Goal: Use online tool/utility: Utilize a website feature to perform a specific function

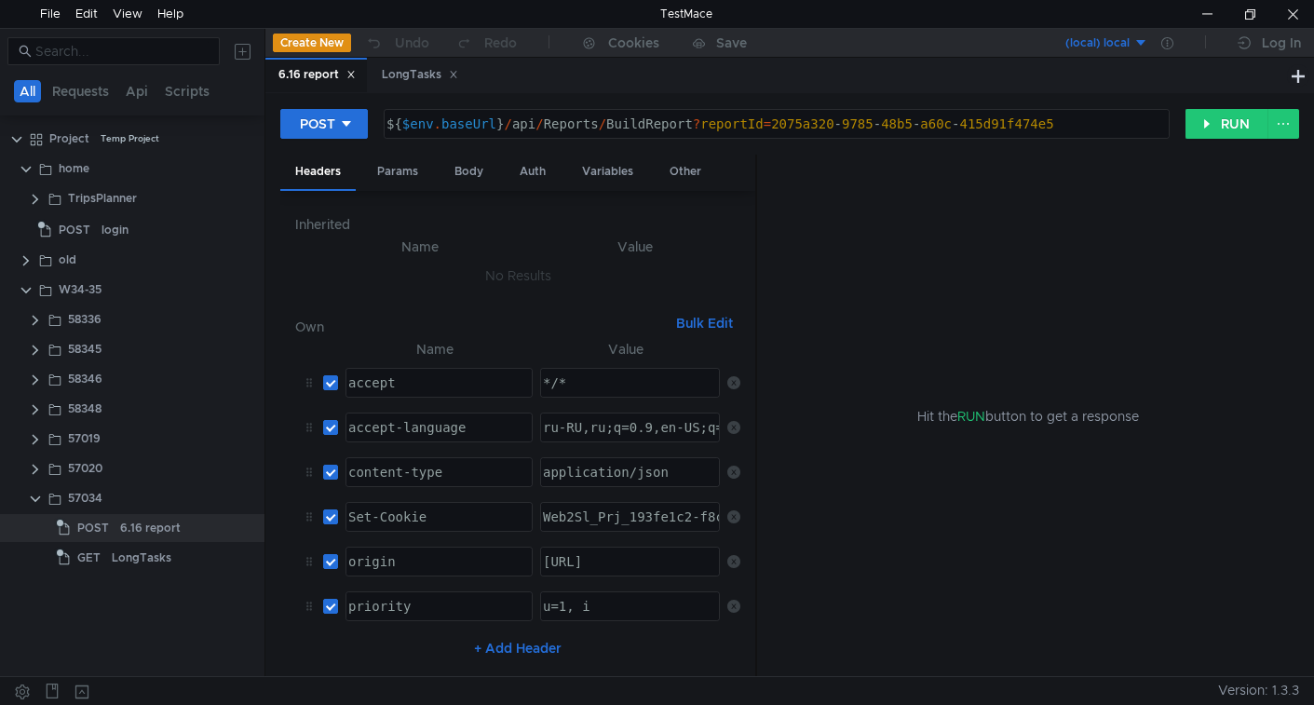
click at [33, 502] on clr-icon at bounding box center [35, 499] width 15 height 15
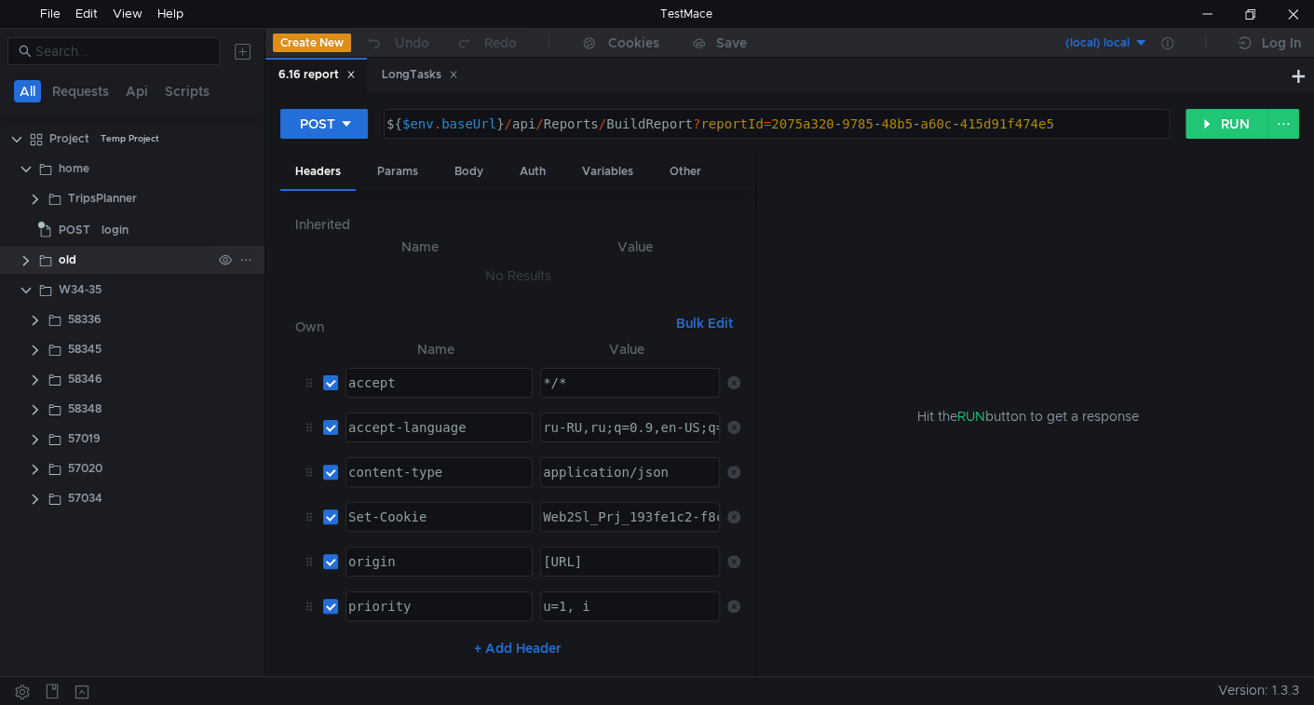
click at [23, 257] on clr-icon at bounding box center [26, 260] width 15 height 15
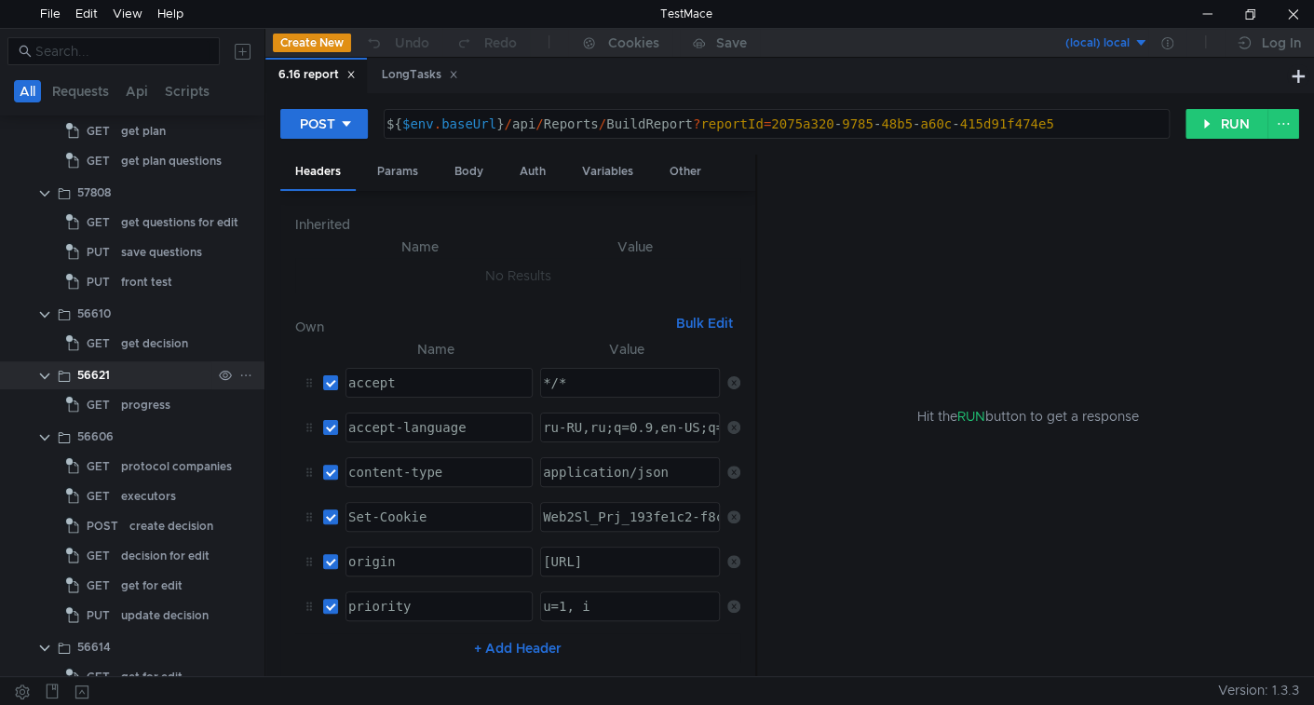
scroll to position [371, 0]
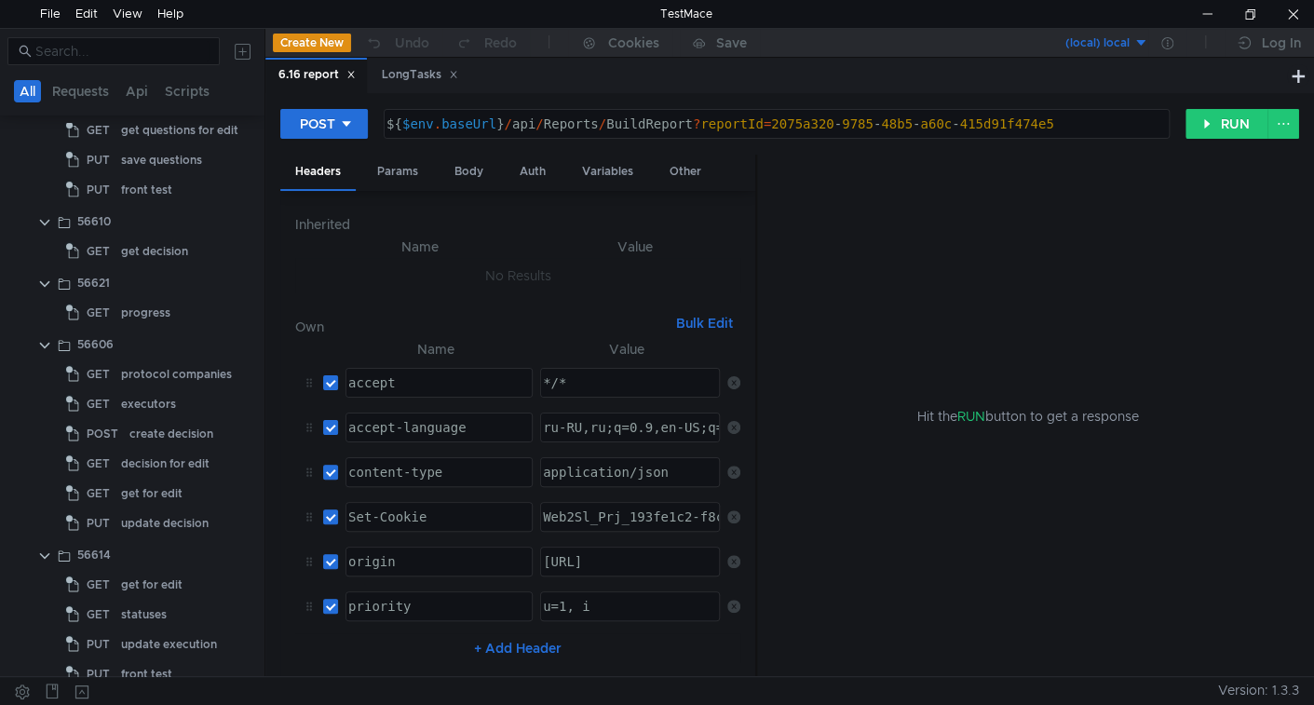
click at [354, 74] on icon at bounding box center [350, 74] width 9 height 9
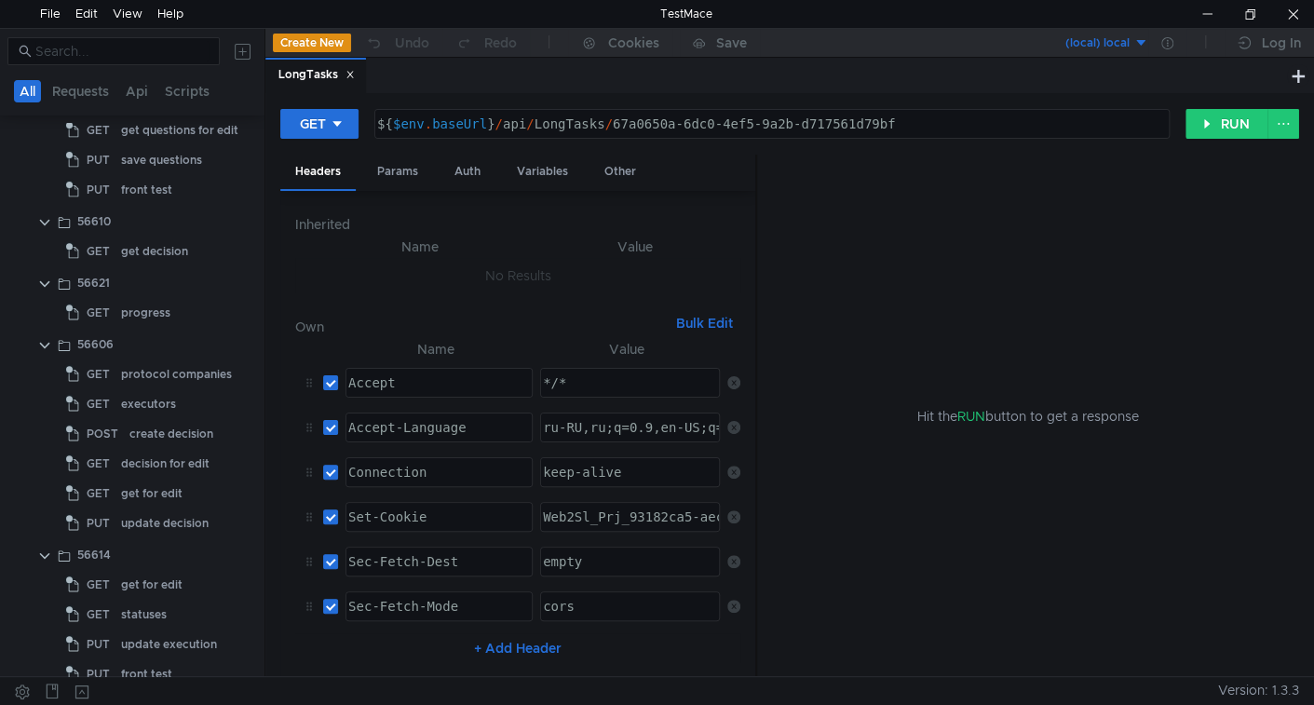
click at [350, 74] on icon at bounding box center [349, 74] width 9 height 9
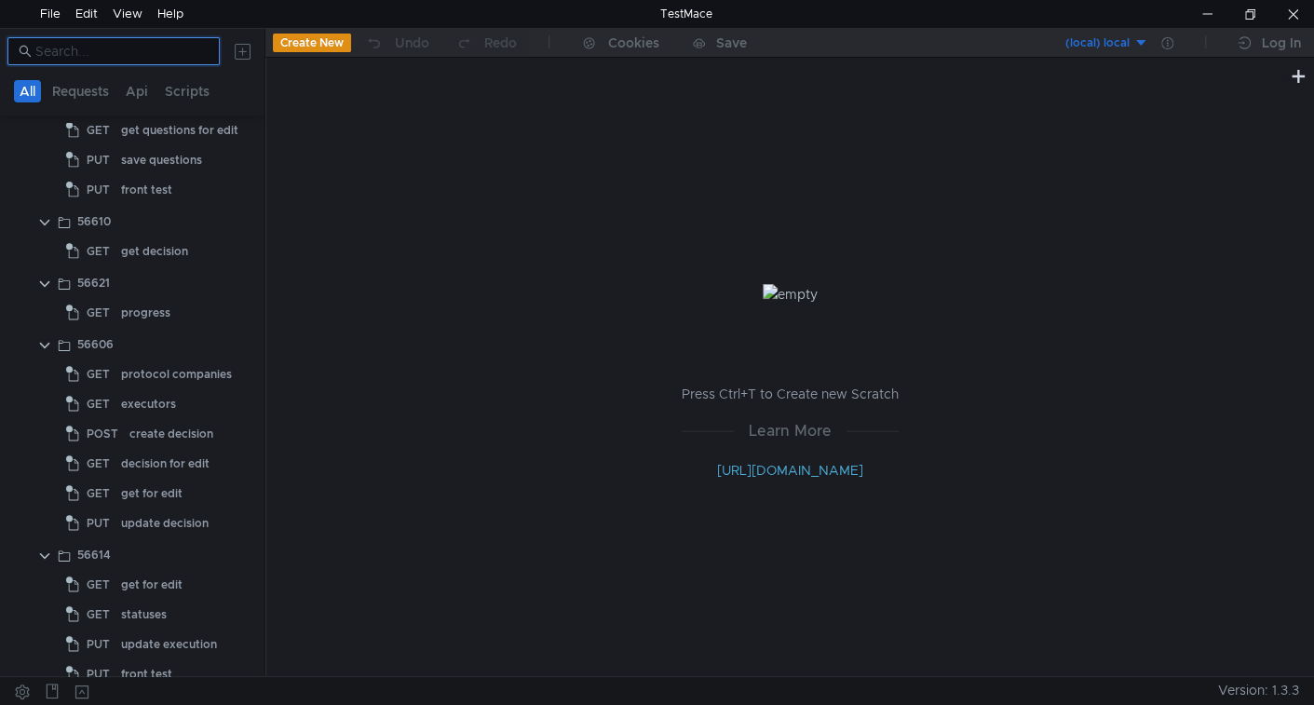
click at [121, 53] on input at bounding box center [121, 51] width 173 height 20
paste input "57811"
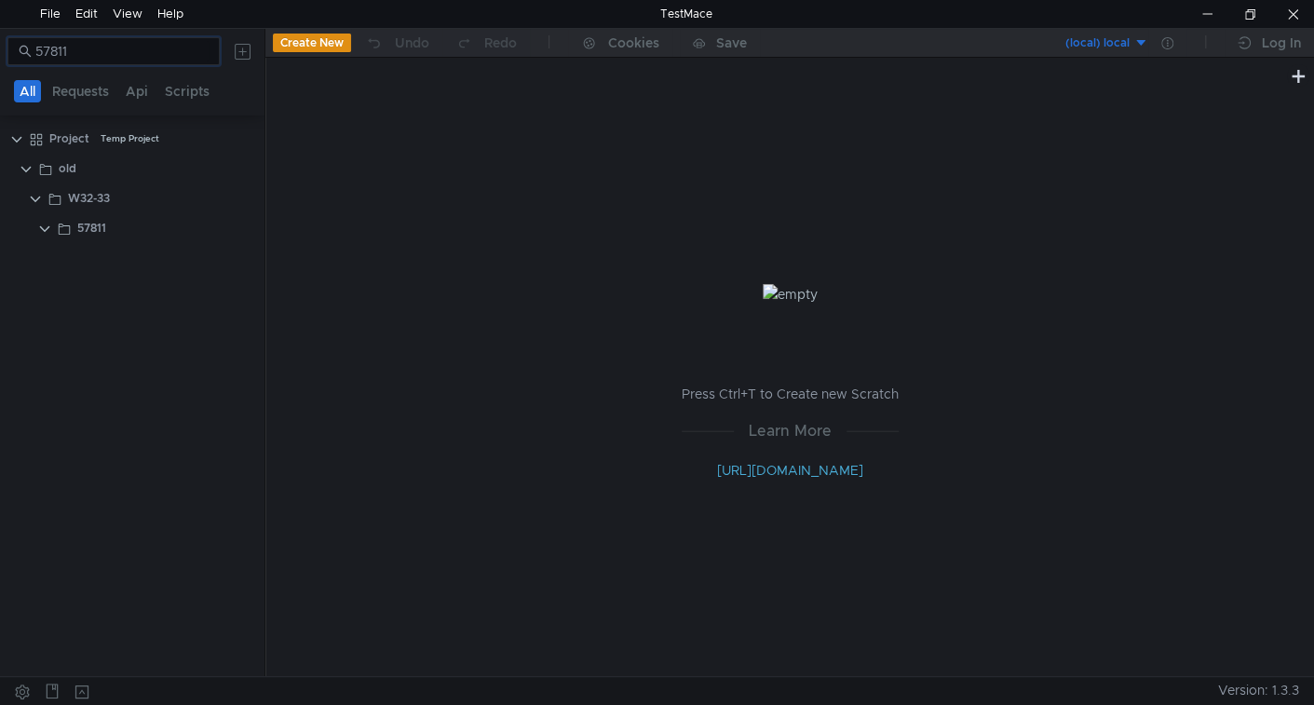
scroll to position [0, 0]
type input "57811"
click at [93, 225] on div "57811" at bounding box center [91, 228] width 29 height 28
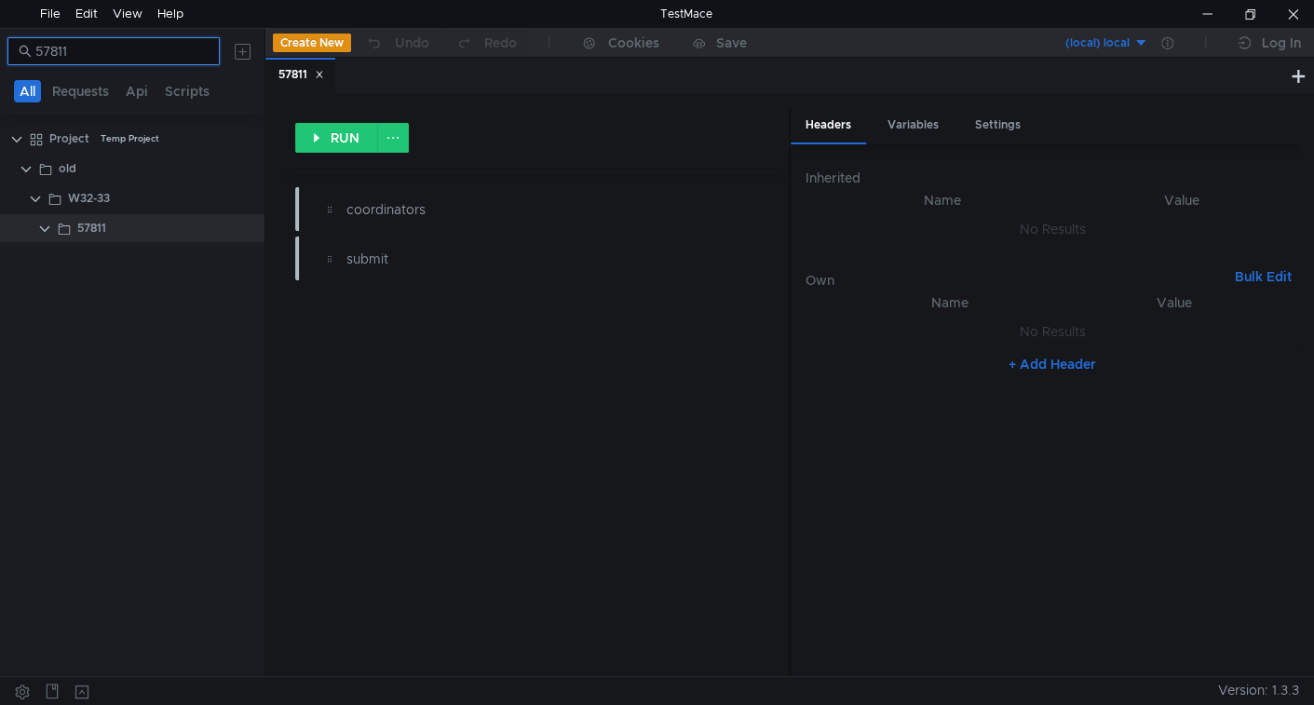
click at [115, 52] on input "57811" at bounding box center [121, 51] width 173 height 20
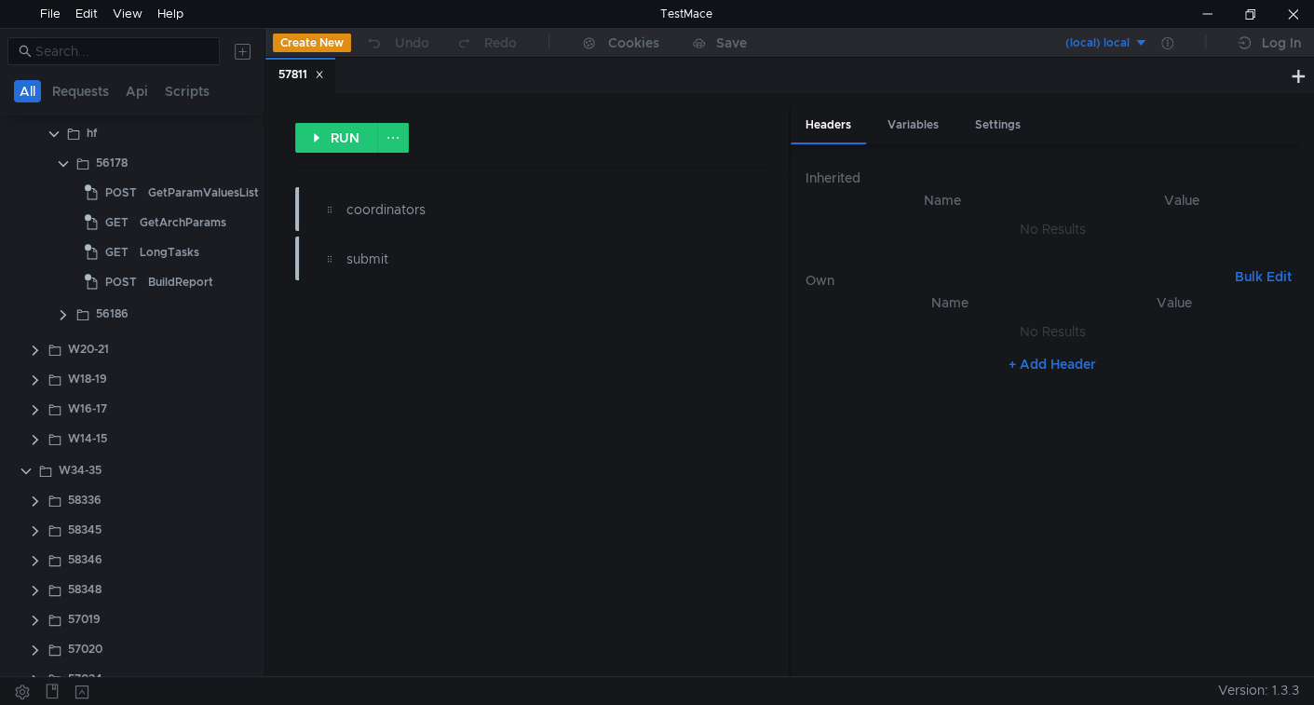
scroll to position [4533, 0]
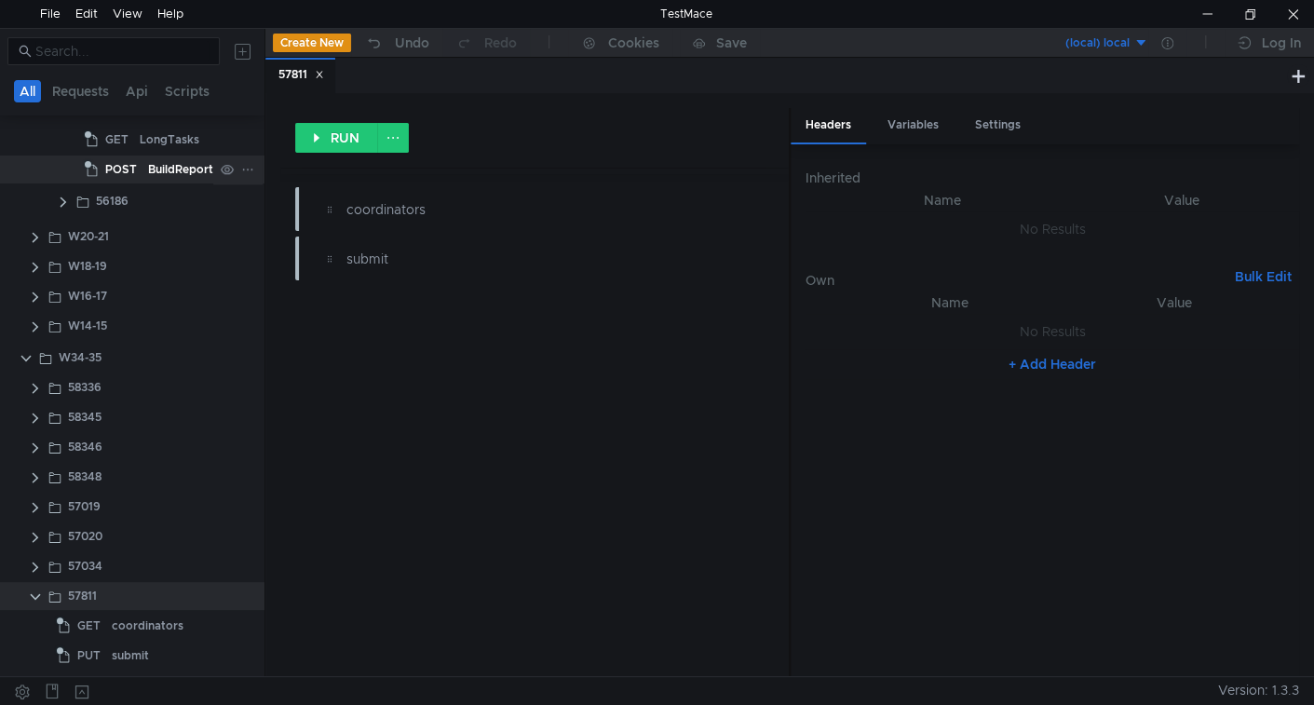
click at [143, 182] on app-tree-icon "POST" at bounding box center [116, 169] width 63 height 28
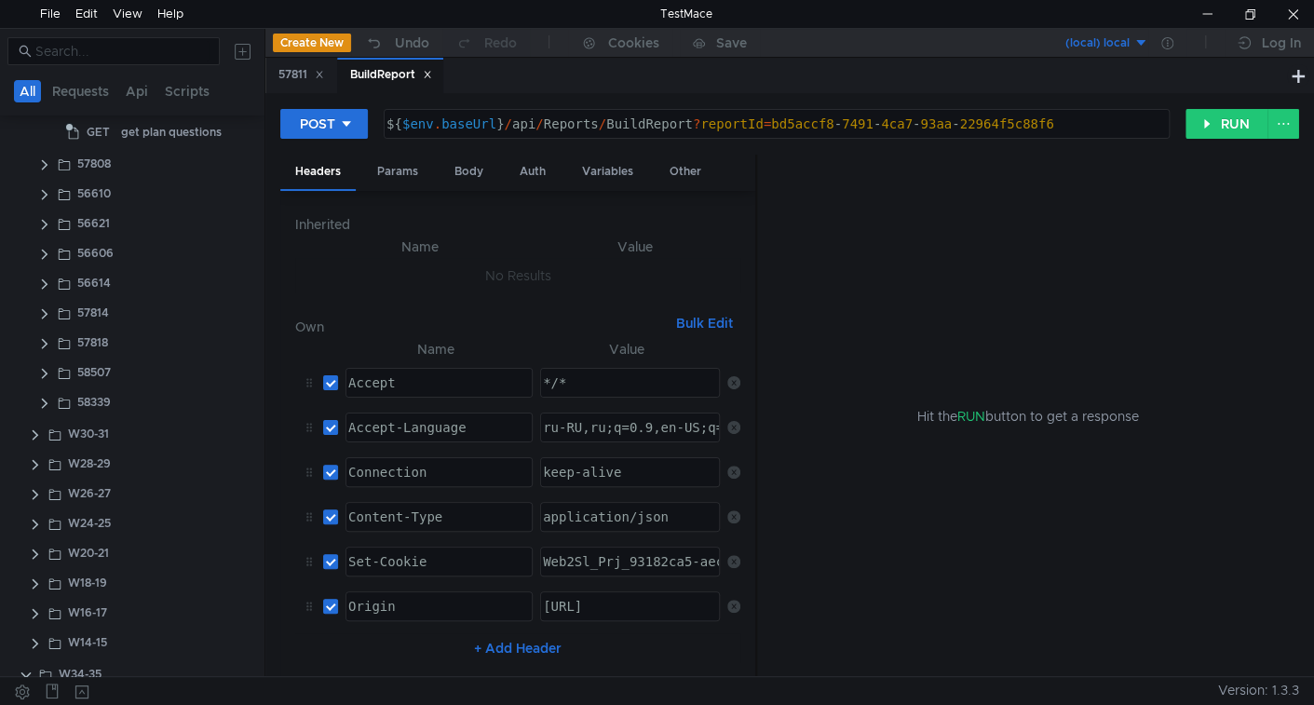
scroll to position [0, 0]
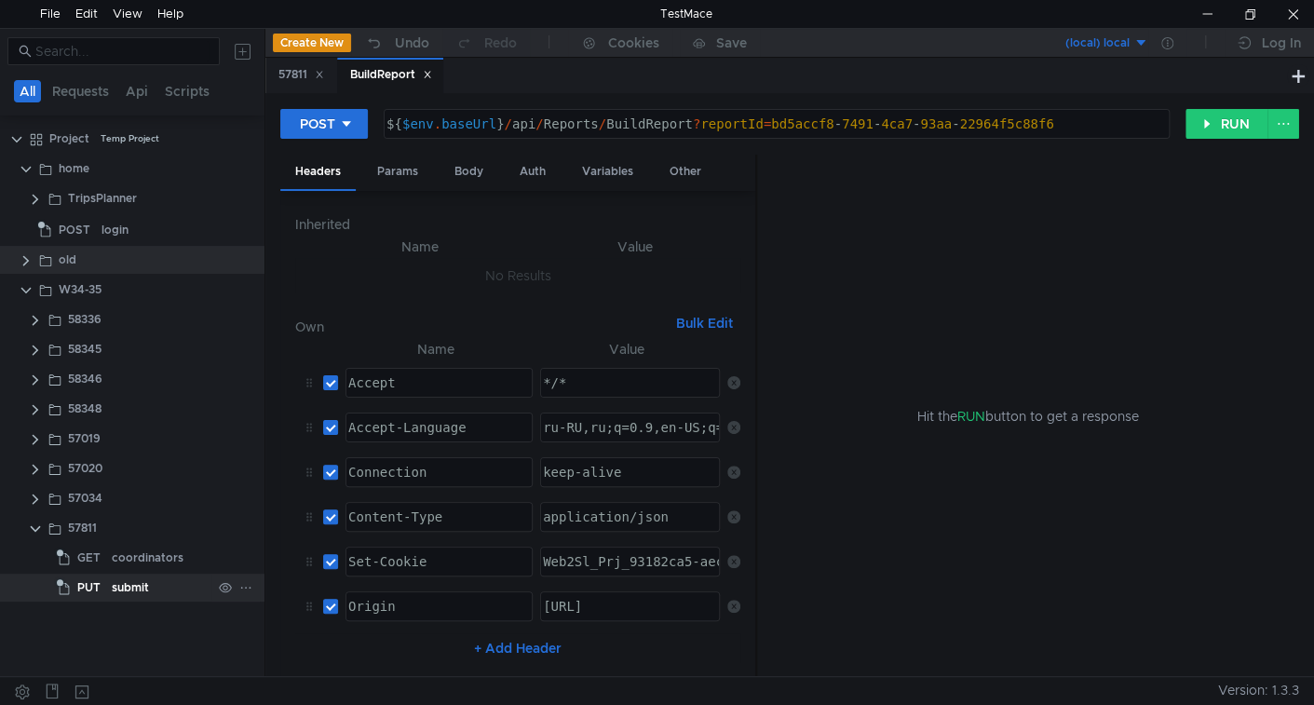
click at [137, 594] on div "submit" at bounding box center [130, 587] width 37 height 28
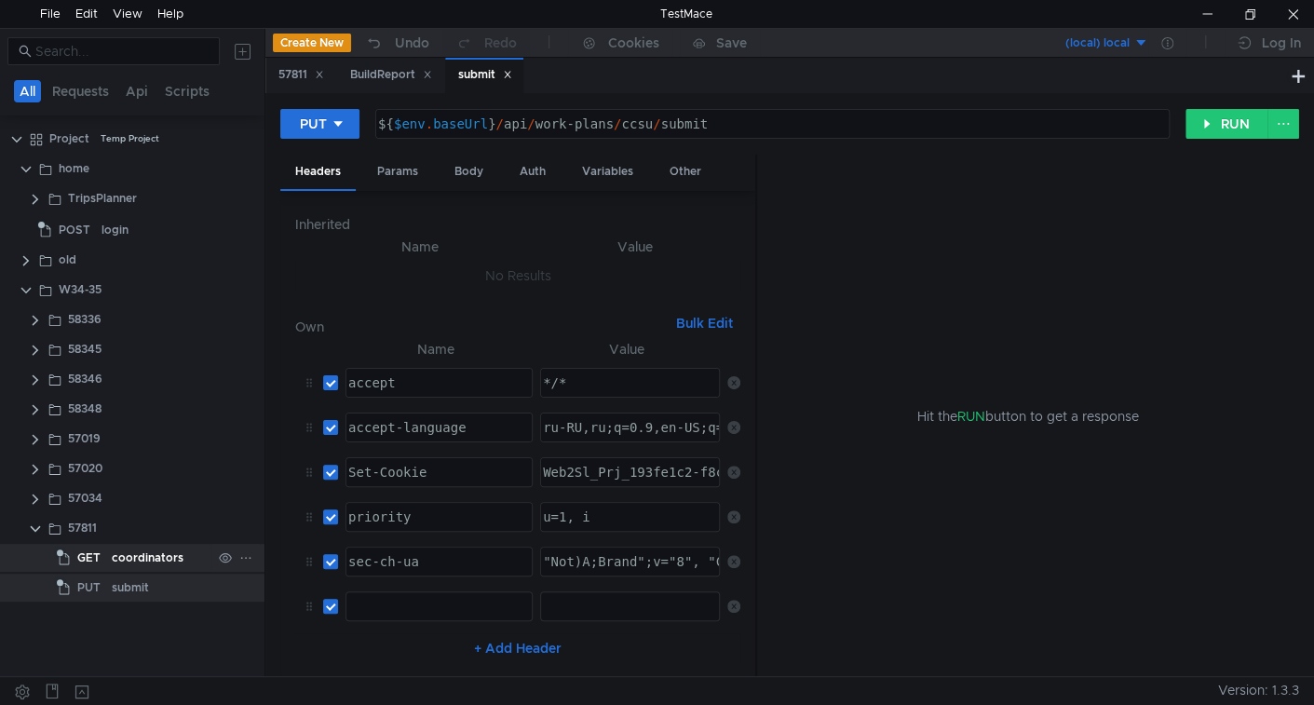
click at [148, 547] on div "coordinators" at bounding box center [148, 558] width 72 height 28
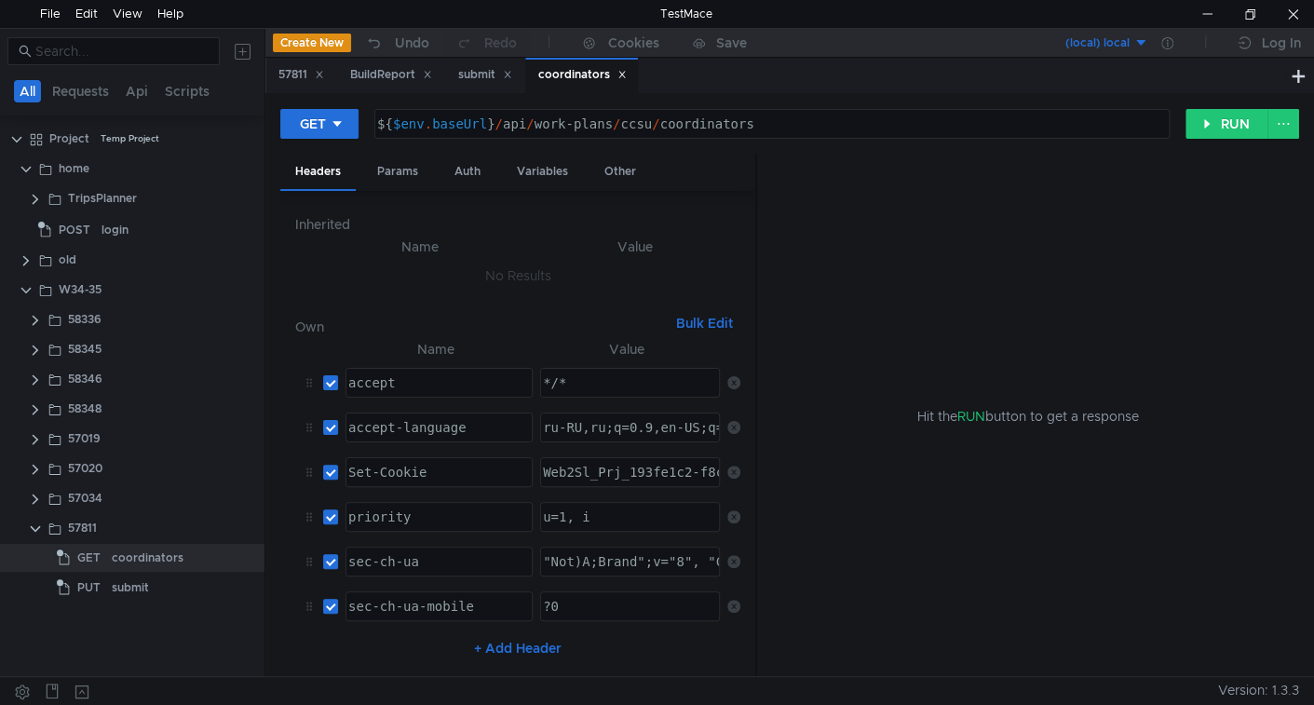
click at [937, 380] on div "Hit the RUN button to get a response" at bounding box center [1027, 416] width 497 height 523
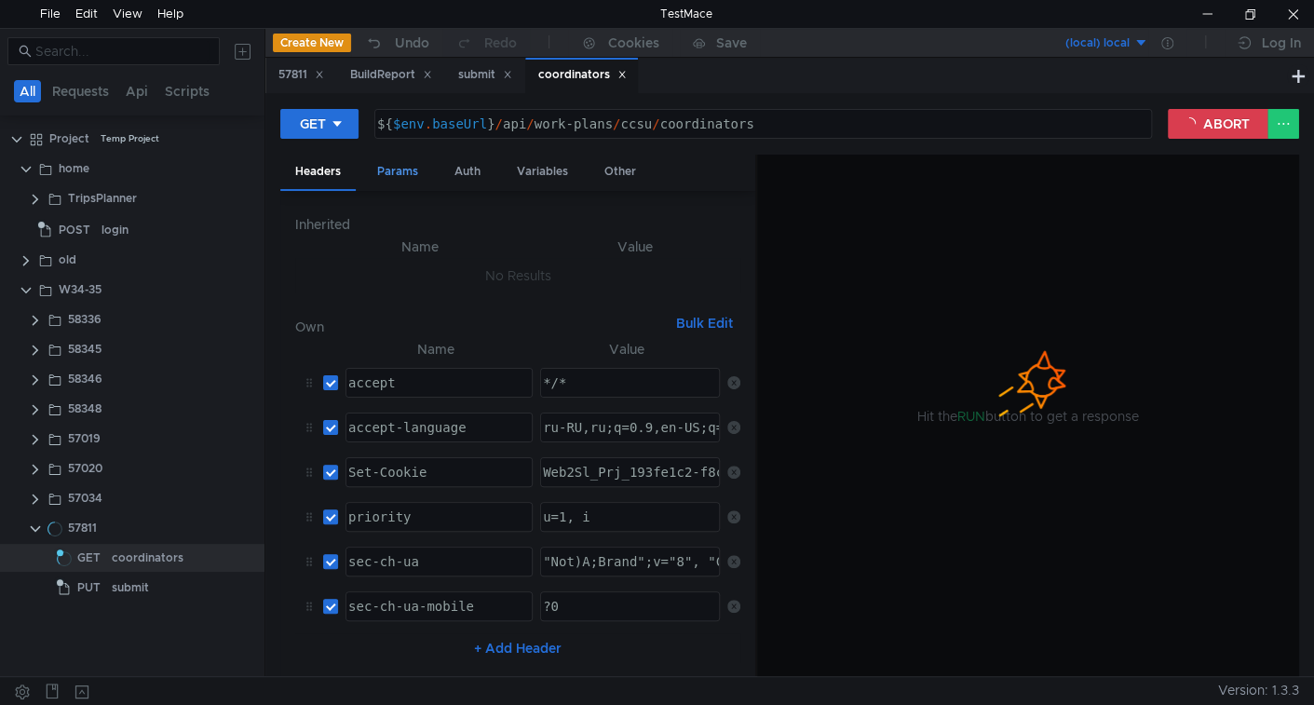
click at [424, 170] on div "Params" at bounding box center [397, 172] width 71 height 34
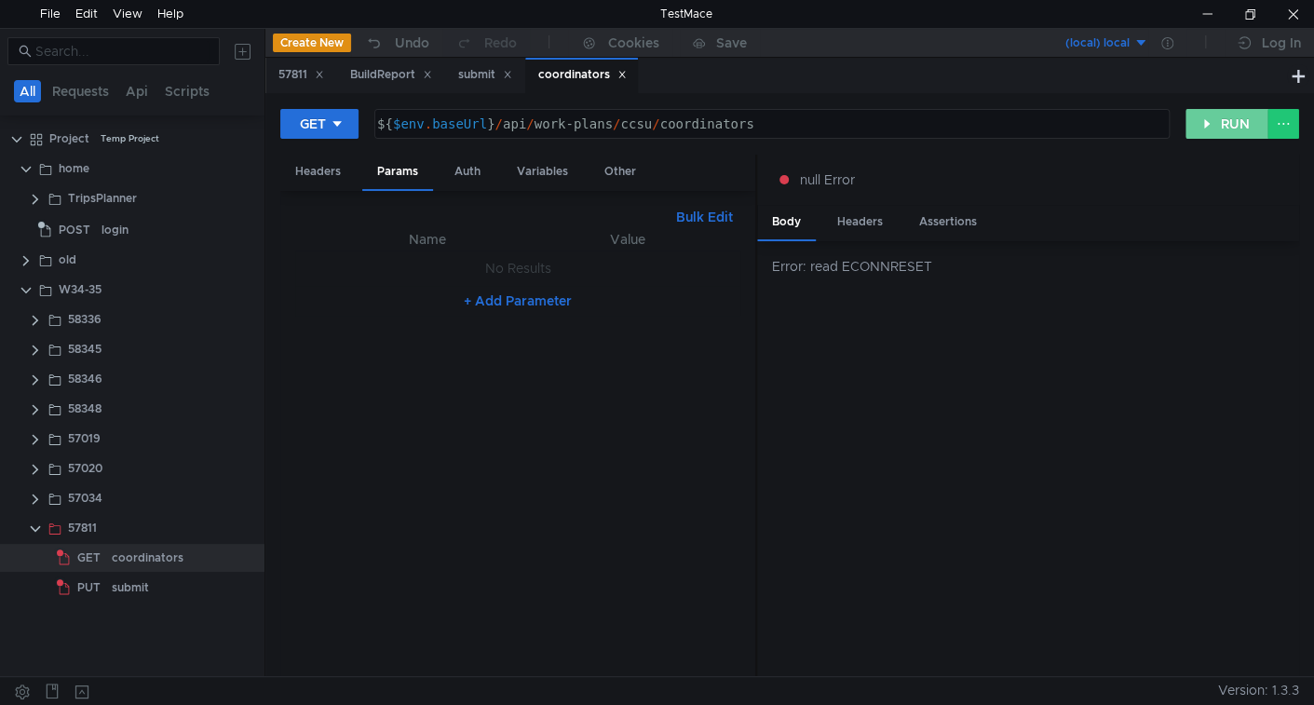
click at [1239, 120] on button "RUN" at bounding box center [1226, 124] width 83 height 30
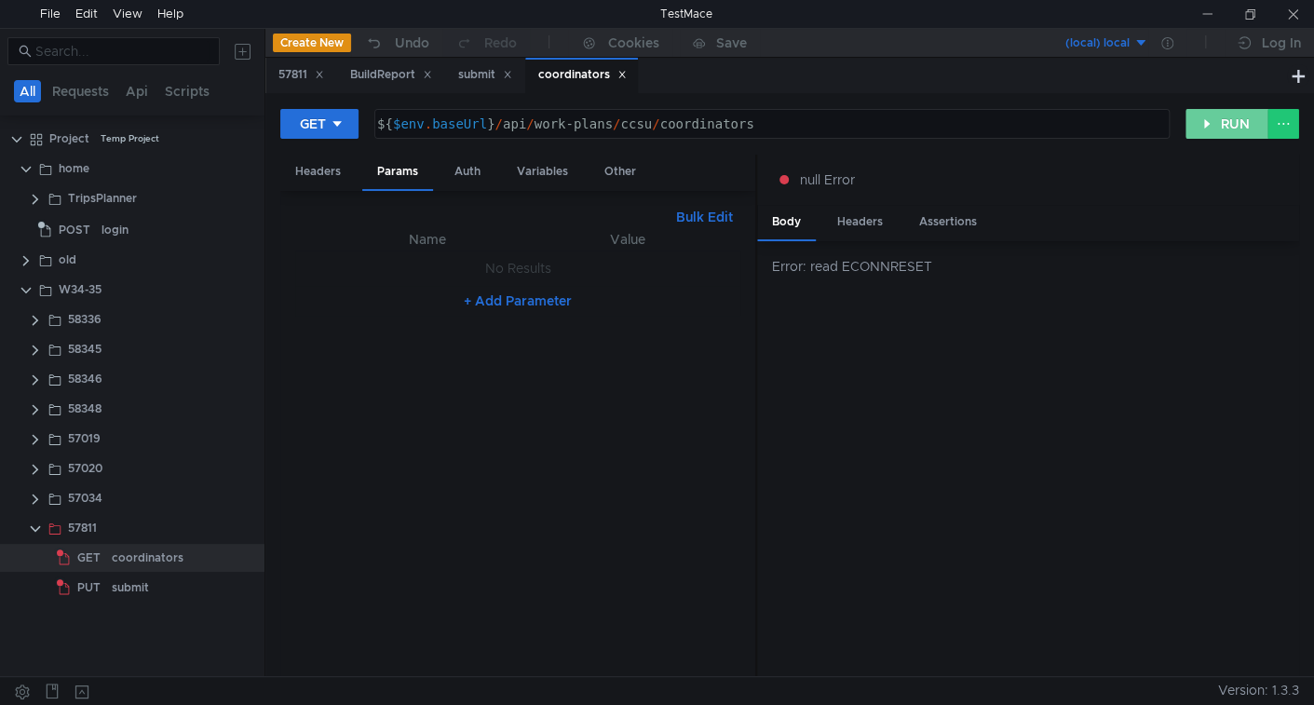
click at [1221, 128] on button "RUN" at bounding box center [1226, 124] width 83 height 30
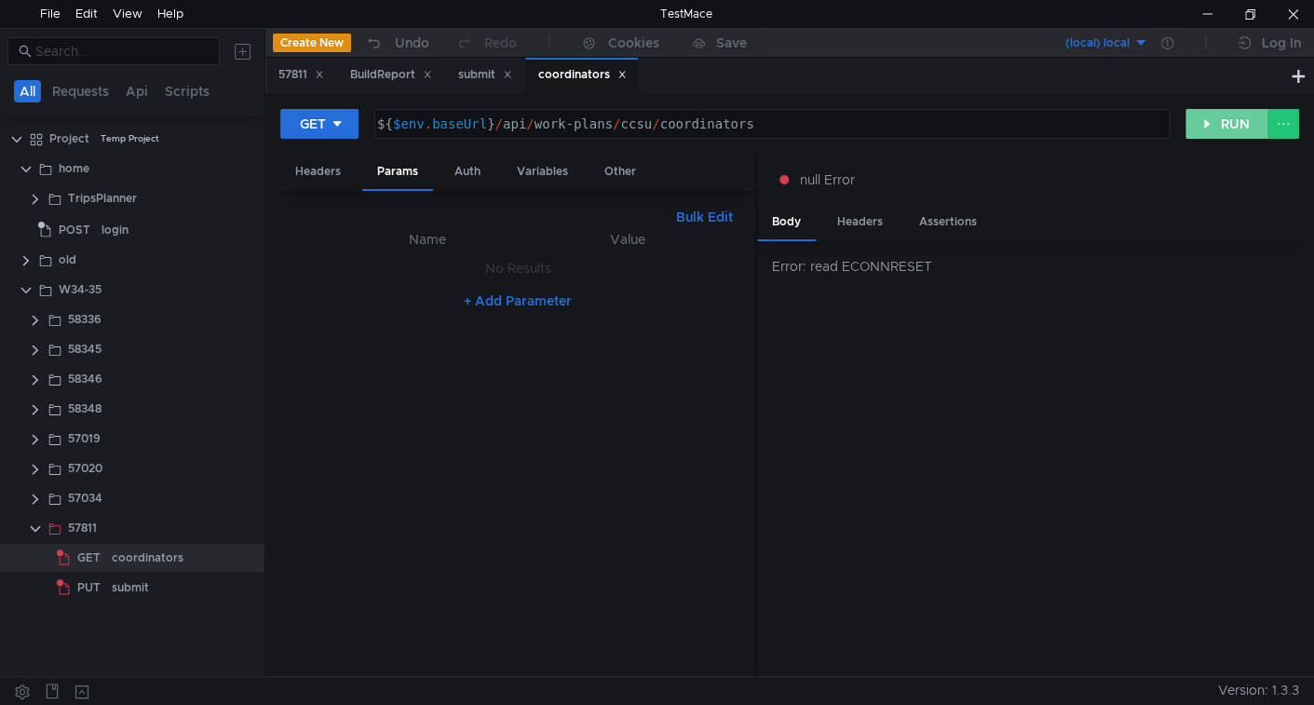
click at [1233, 114] on button "RUN" at bounding box center [1226, 124] width 83 height 30
click at [138, 583] on div "submit" at bounding box center [130, 587] width 37 height 28
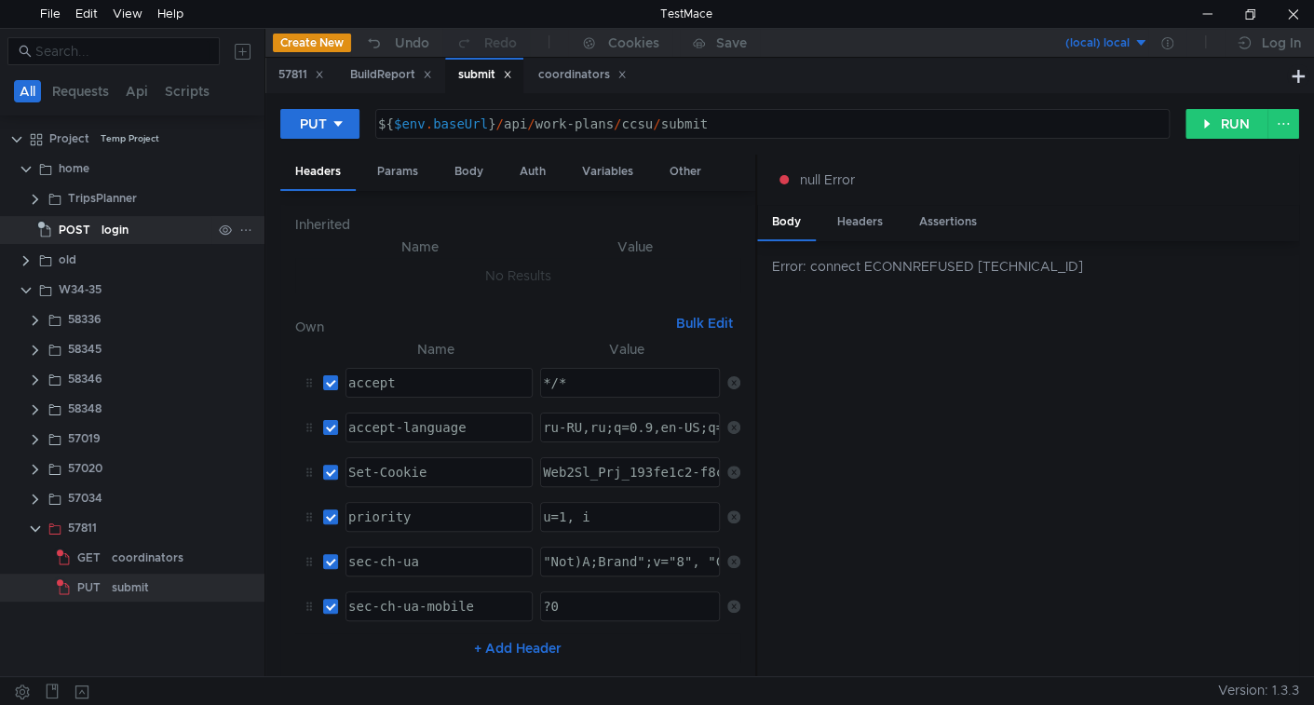
click at [103, 229] on div "login" at bounding box center [114, 230] width 27 height 28
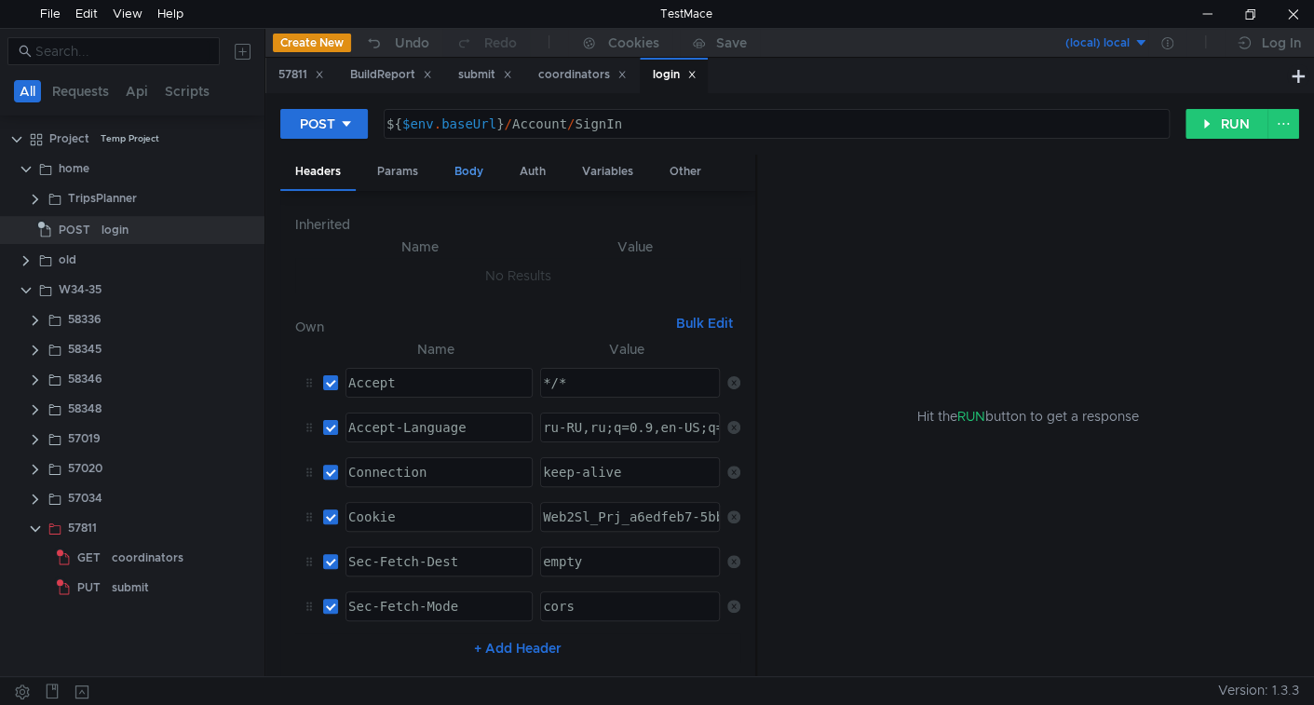
click at [456, 177] on div "Body" at bounding box center [468, 172] width 59 height 34
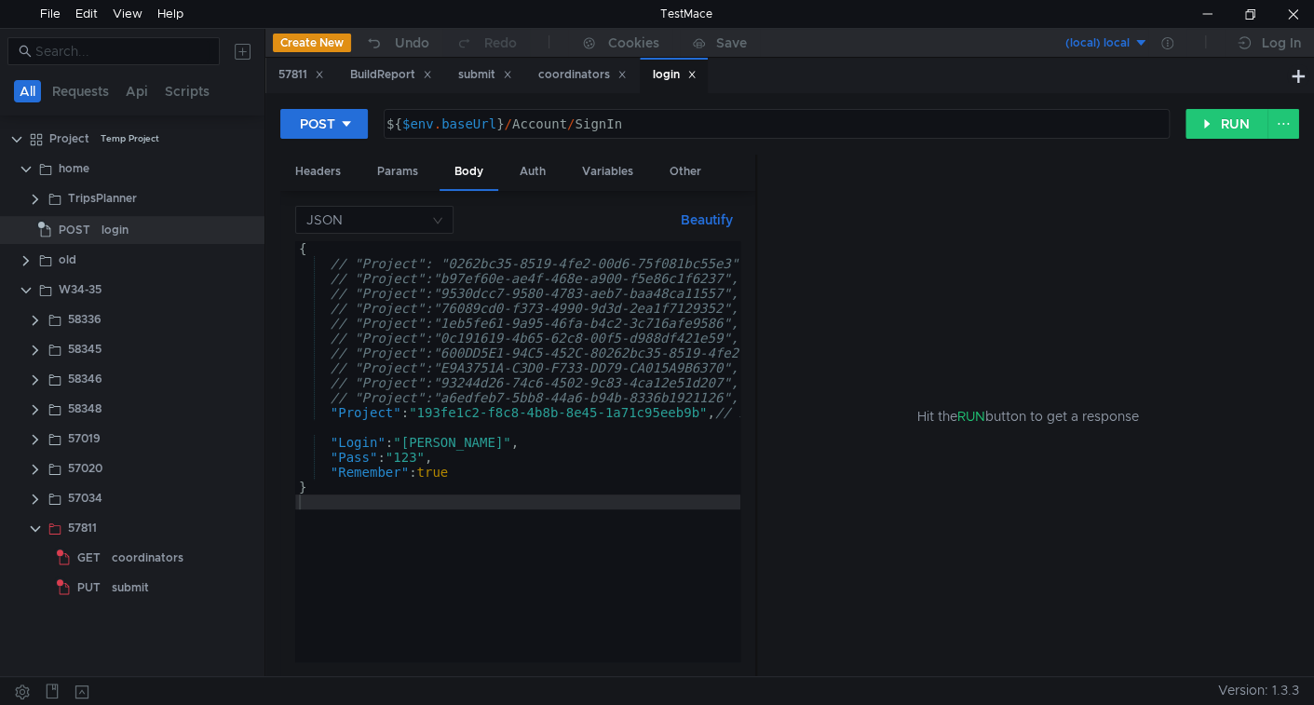
drag, startPoint x: 705, startPoint y: 76, endPoint x: 690, endPoint y: 85, distance: 17.1
click at [696, 76] on icon at bounding box center [691, 74] width 9 height 9
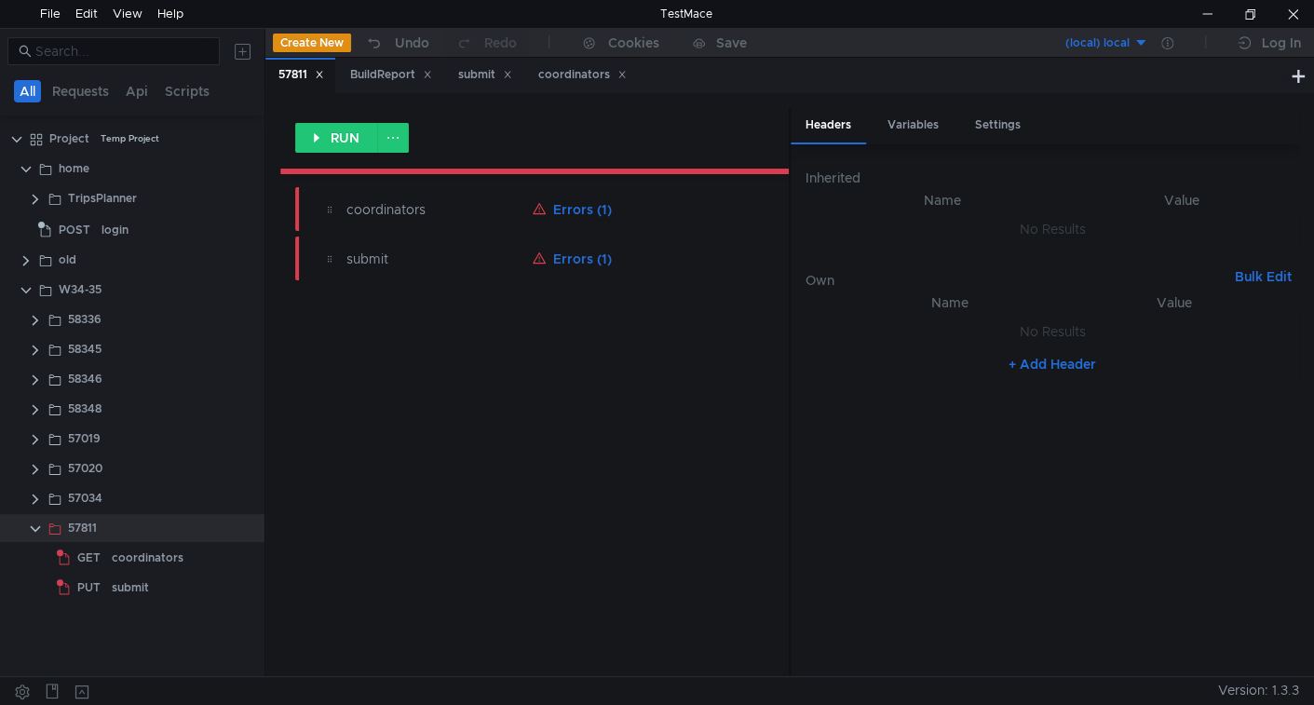
click at [318, 74] on icon at bounding box center [319, 74] width 9 height 9
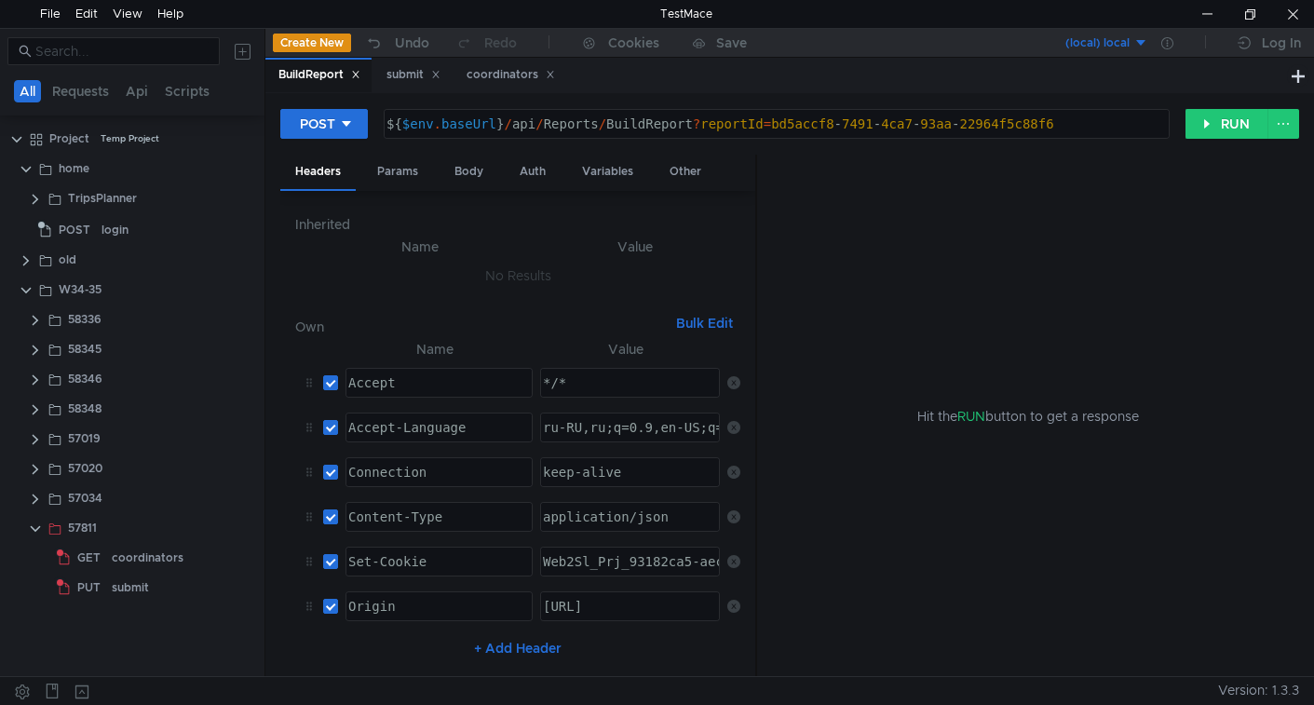
drag, startPoint x: 0, startPoint y: 0, endPoint x: 357, endPoint y: 77, distance: 364.8
click at [357, 77] on icon at bounding box center [355, 74] width 9 height 9
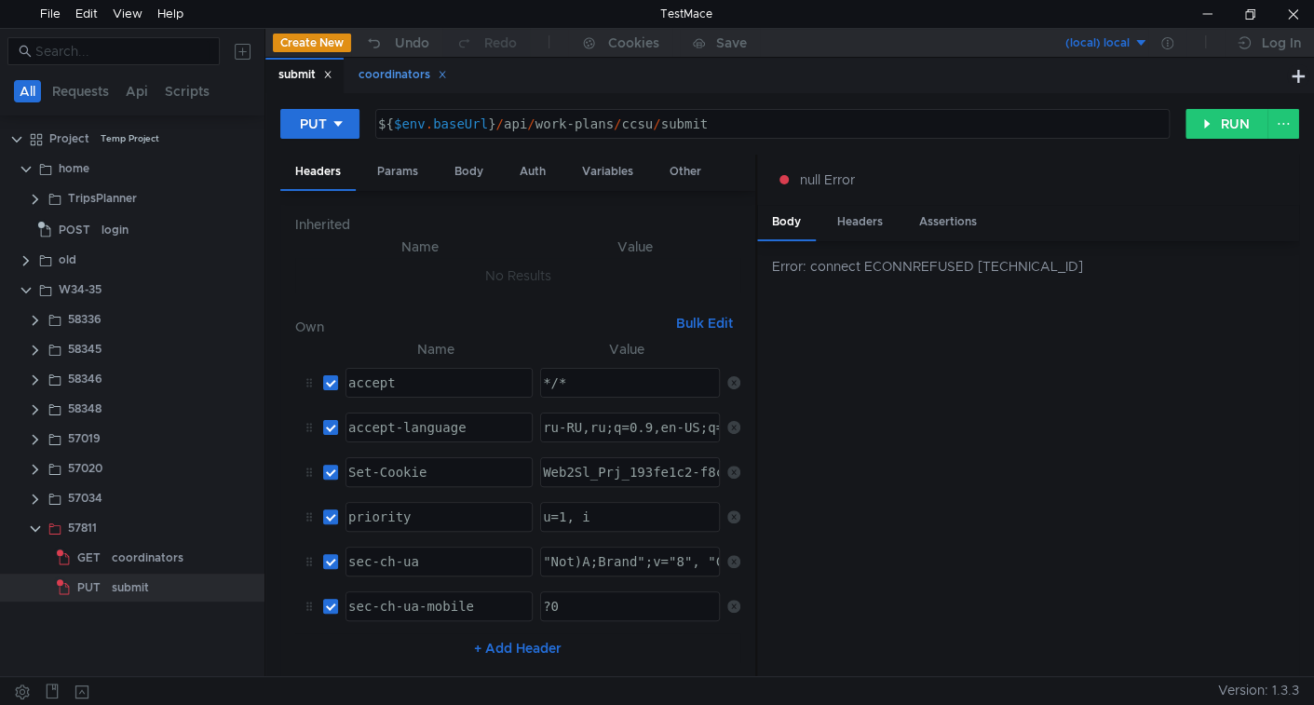
click at [442, 76] on icon at bounding box center [442, 74] width 9 height 9
click at [477, 171] on div "Body" at bounding box center [468, 172] width 59 height 34
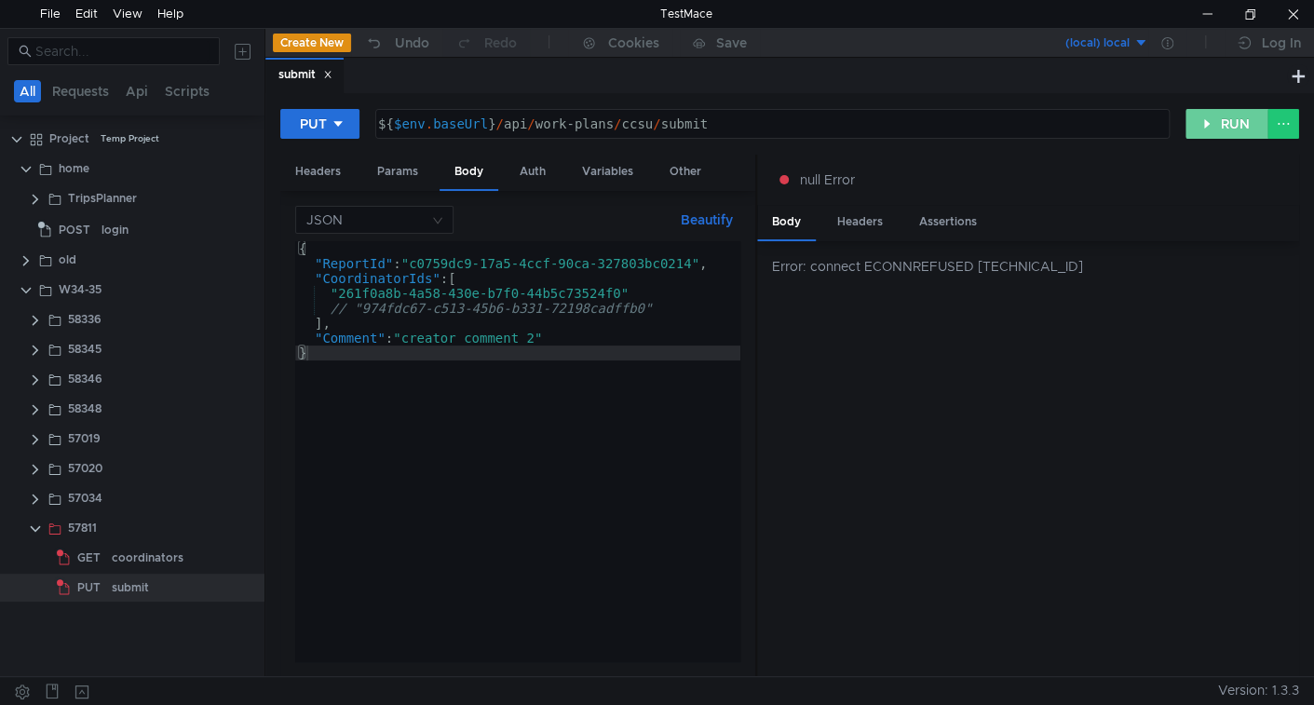
click at [1219, 116] on button "RUN" at bounding box center [1226, 124] width 83 height 30
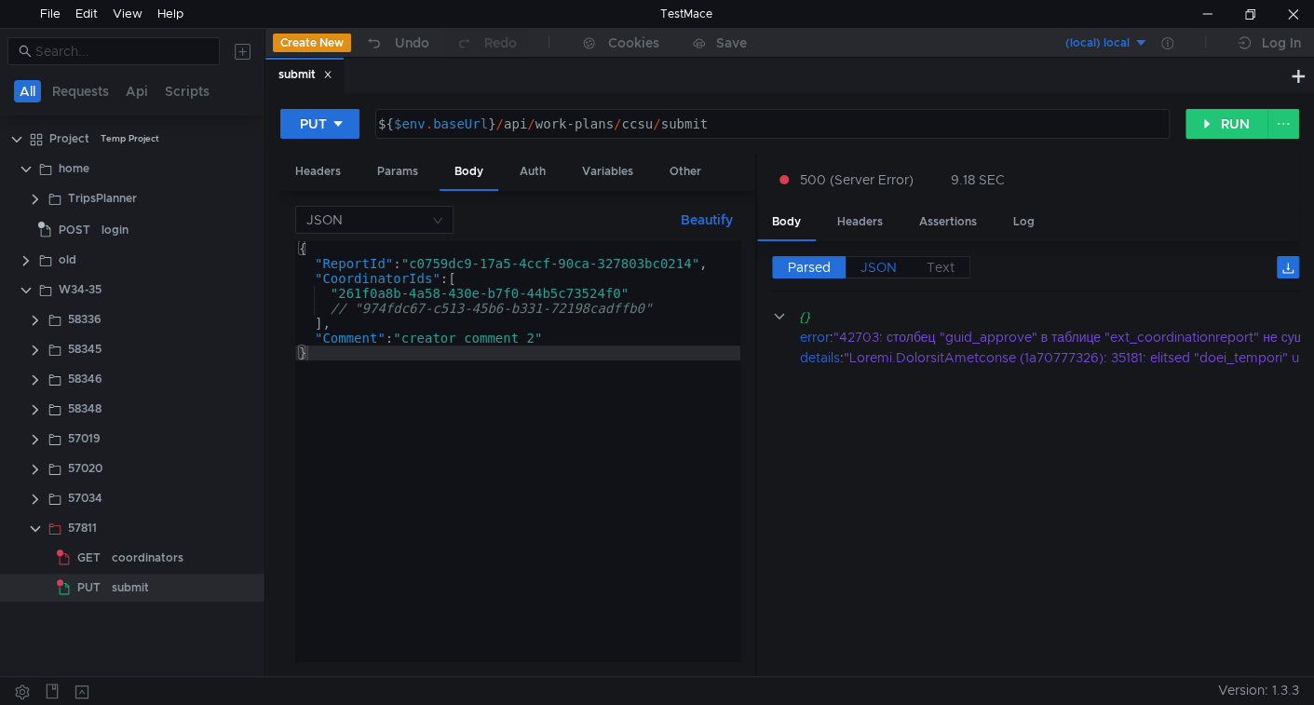
click at [891, 268] on span "JSON" at bounding box center [878, 267] width 36 height 17
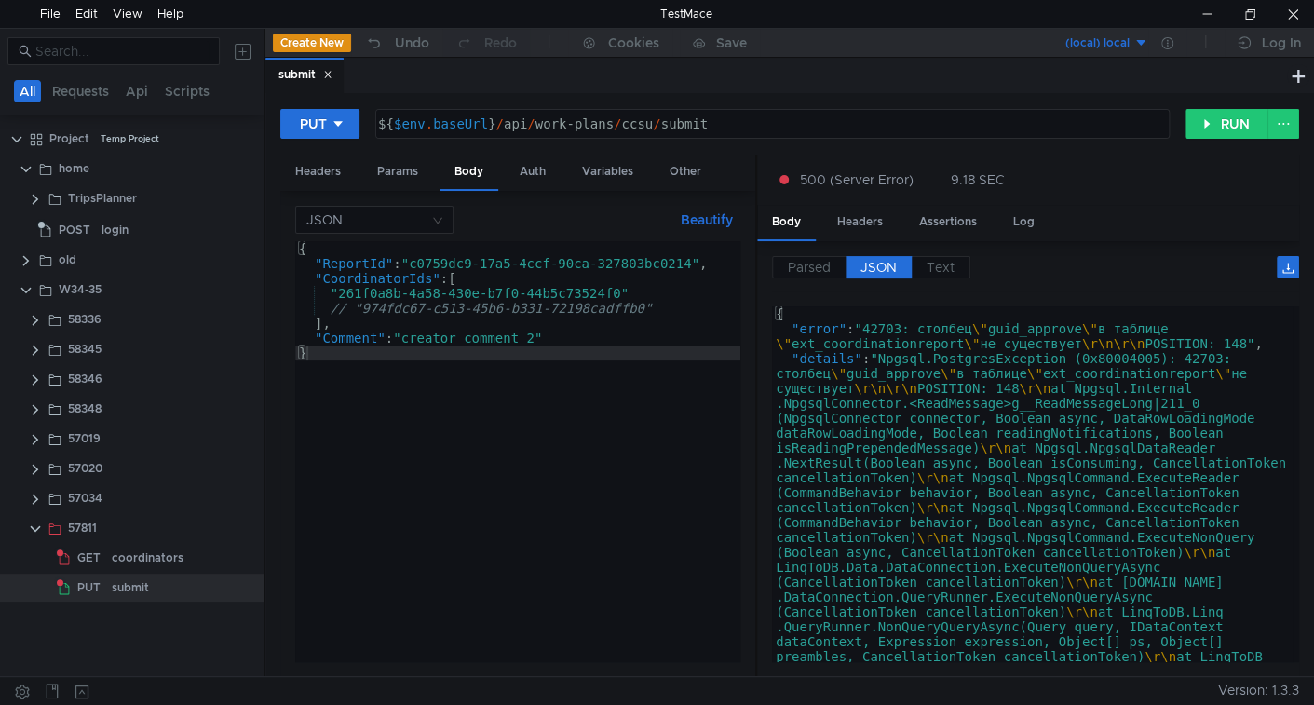
type textarea ""error": "42703: столбец \"guid_approve\" в таблице \"ext_coordinationreport\" …"
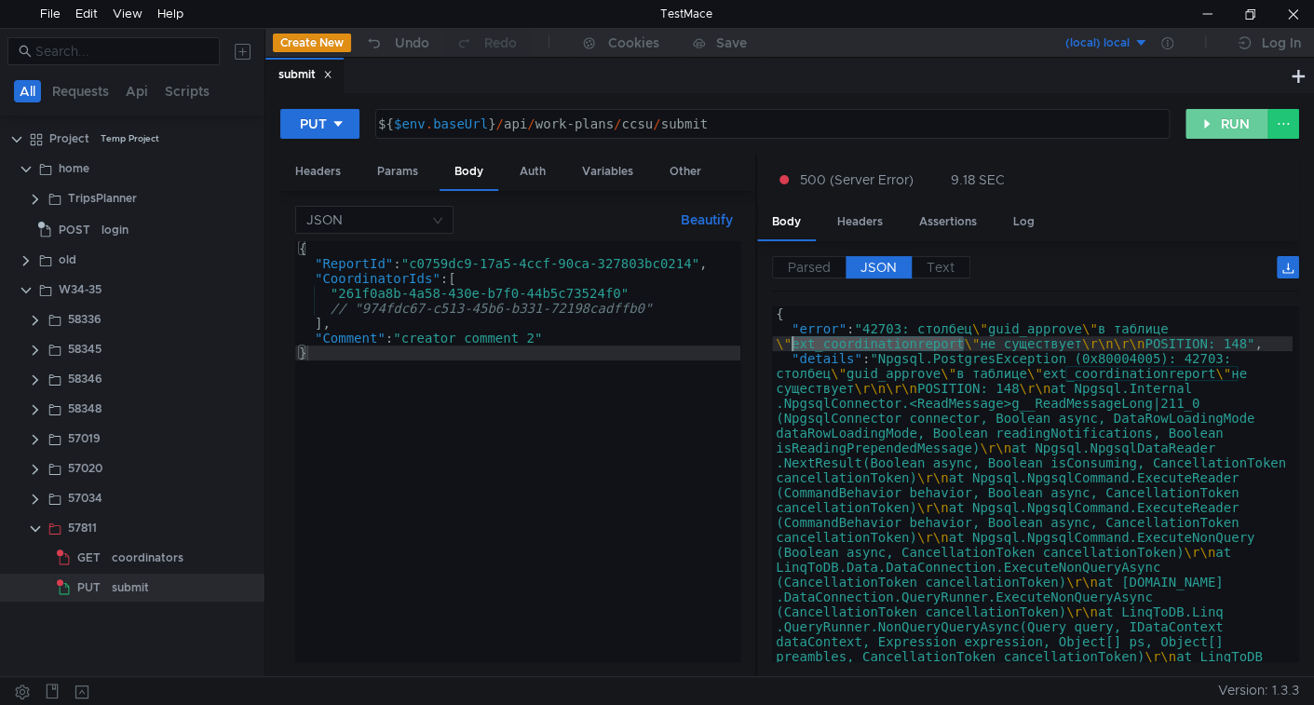
drag, startPoint x: 1205, startPoint y: 115, endPoint x: 1170, endPoint y: 150, distance: 48.7
click at [1204, 117] on button "RUN" at bounding box center [1226, 124] width 83 height 30
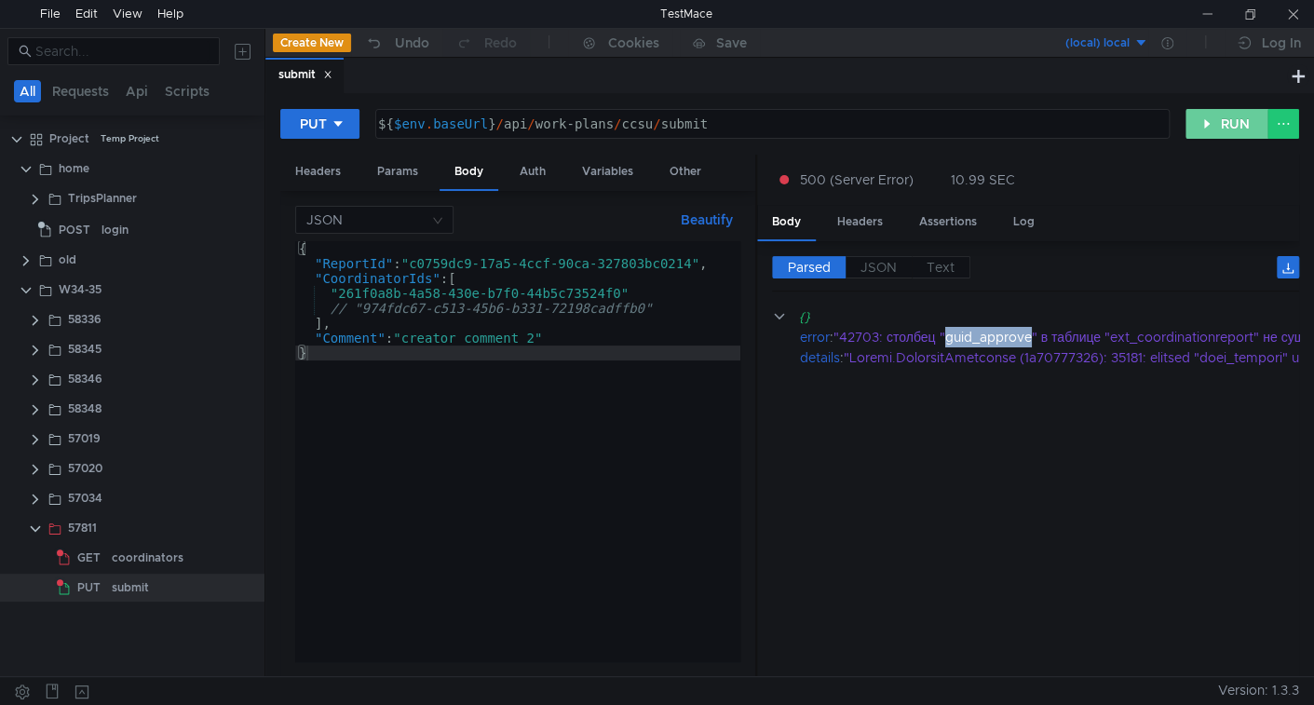
click at [1225, 117] on button "RUN" at bounding box center [1226, 124] width 83 height 30
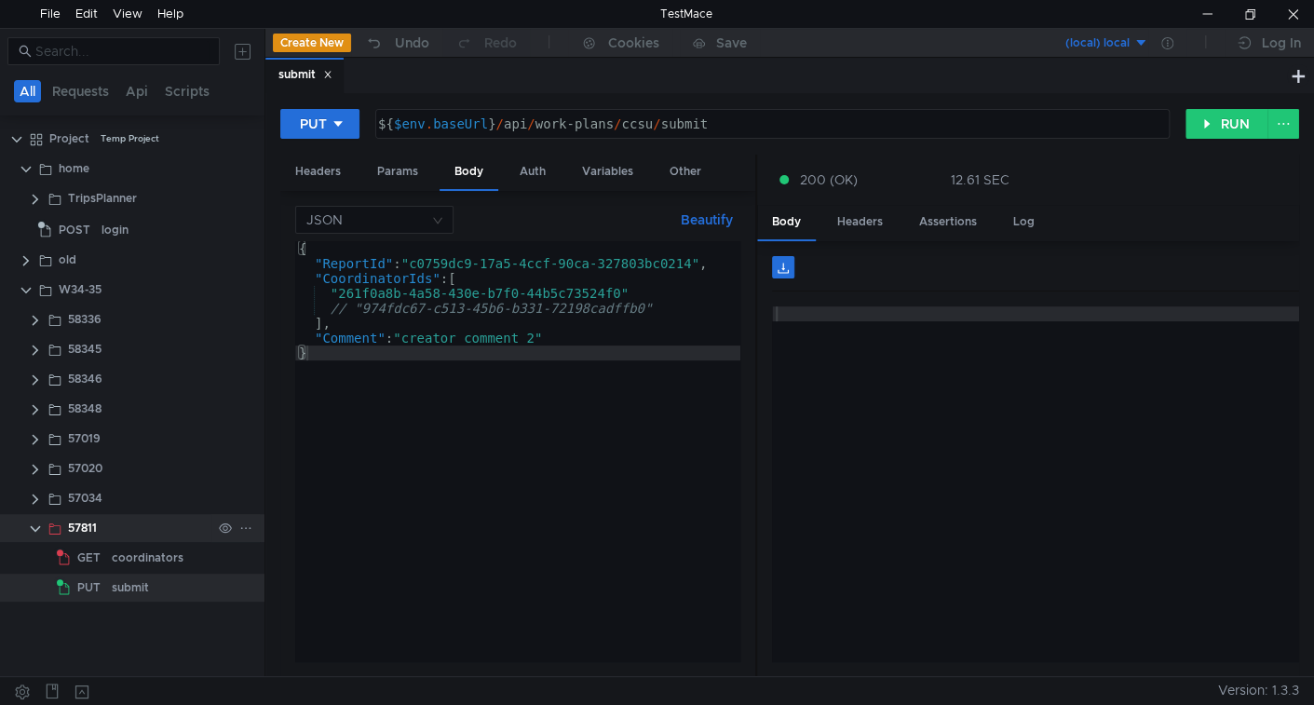
click at [249, 533] on app-menu-trigger at bounding box center [245, 528] width 13 height 28
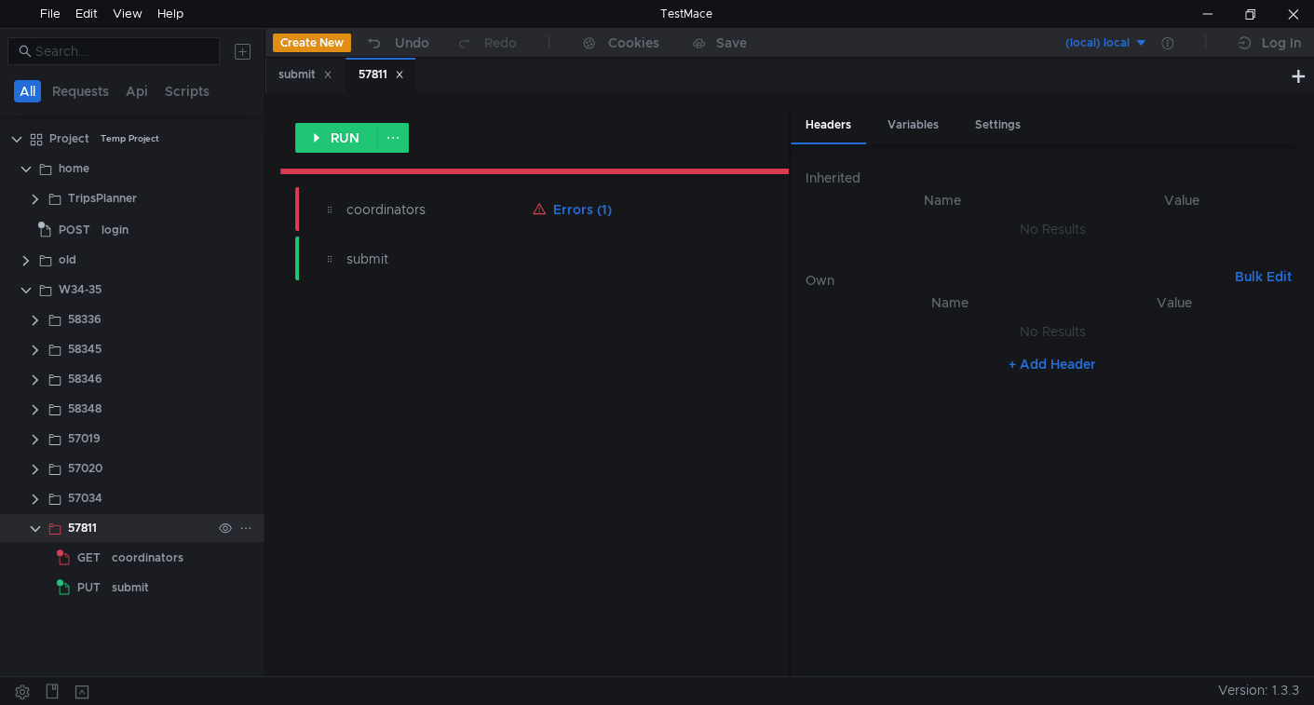
click at [245, 528] on icon at bounding box center [245, 527] width 13 height 13
click at [424, 329] on app-tour-anchor "cURL" at bounding box center [431, 328] width 33 height 22
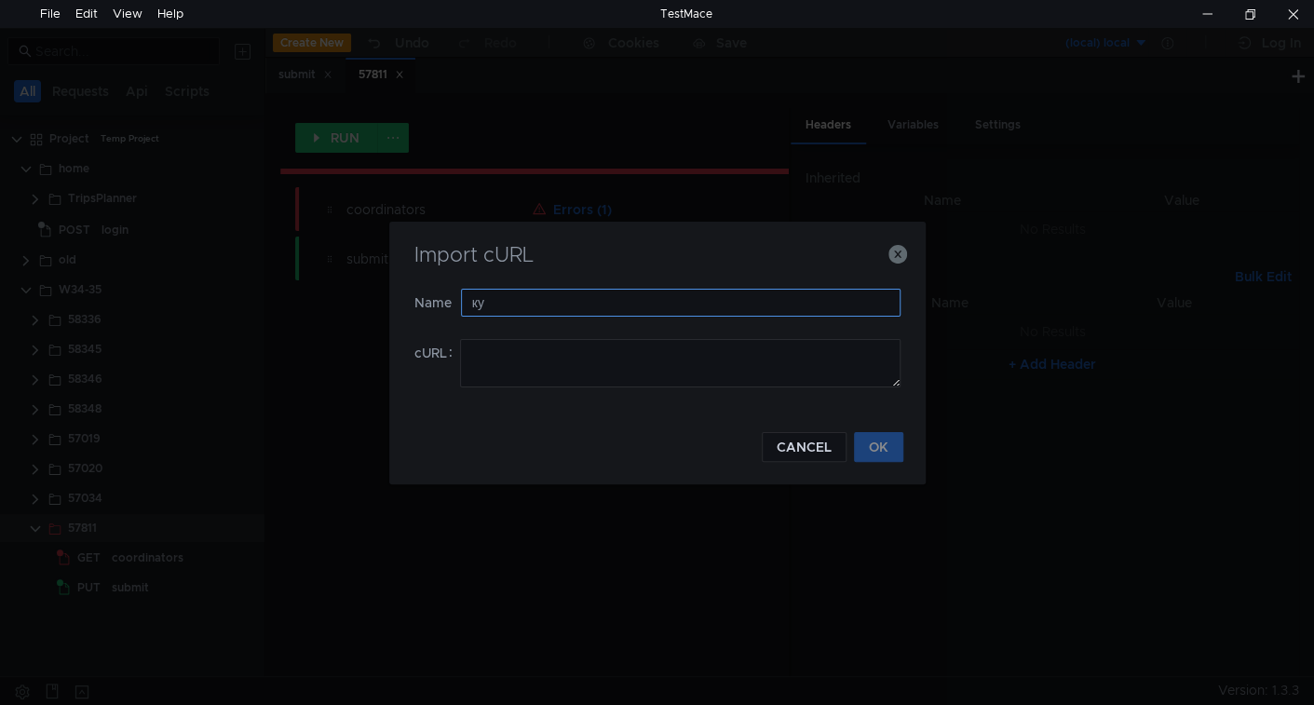
type input "к"
type input "report name test"
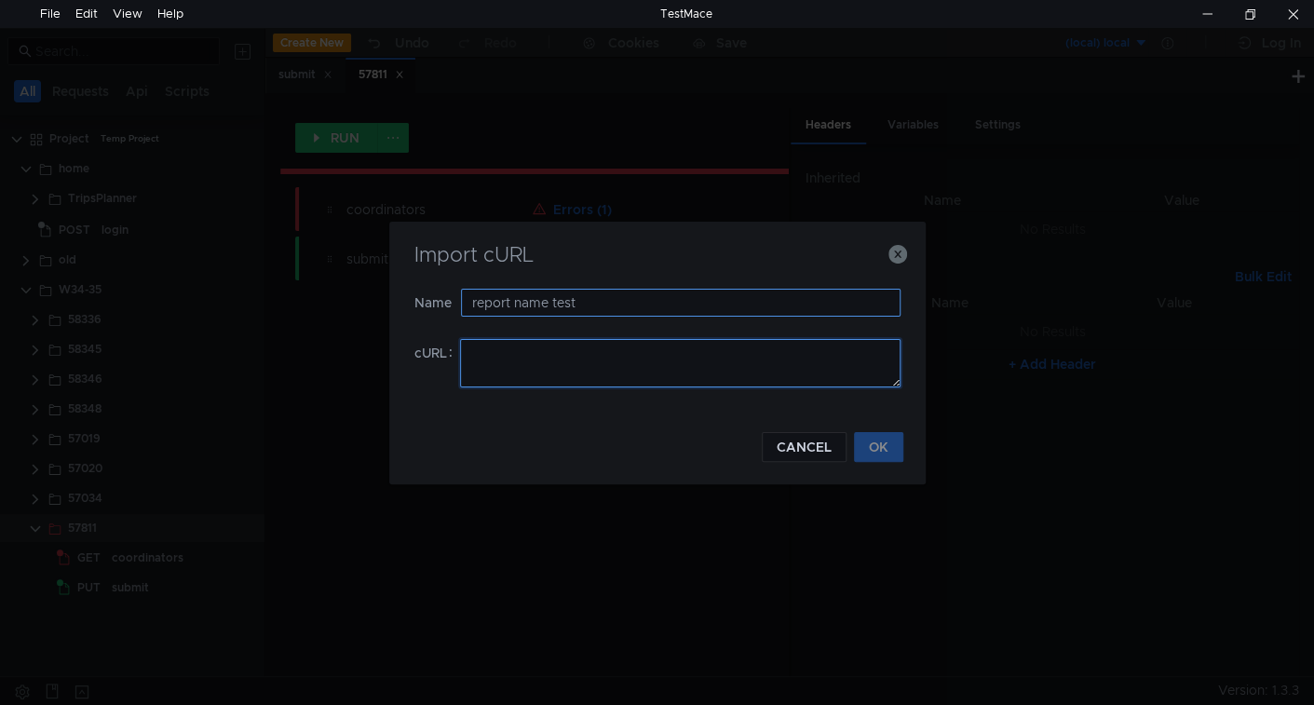
paste textarea "curl 'https://ius-msb.sgp2.local/ius-msb-dev/api/CoordinationReportCommon/189b5…"
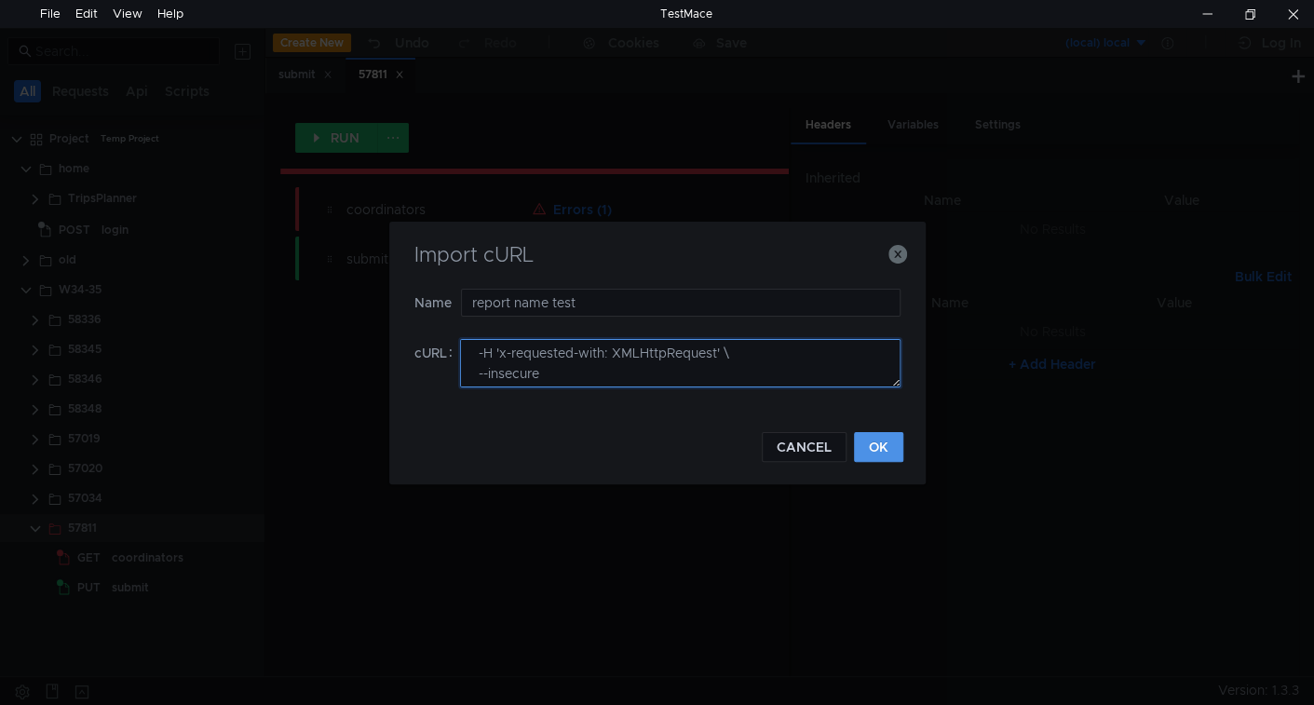
type textarea "curl 'https://ius-msb.sgp2.local/ius-msb-dev/api/CoordinationReportCommon/189b5…"
click at [865, 432] on button "OK" at bounding box center [878, 447] width 49 height 30
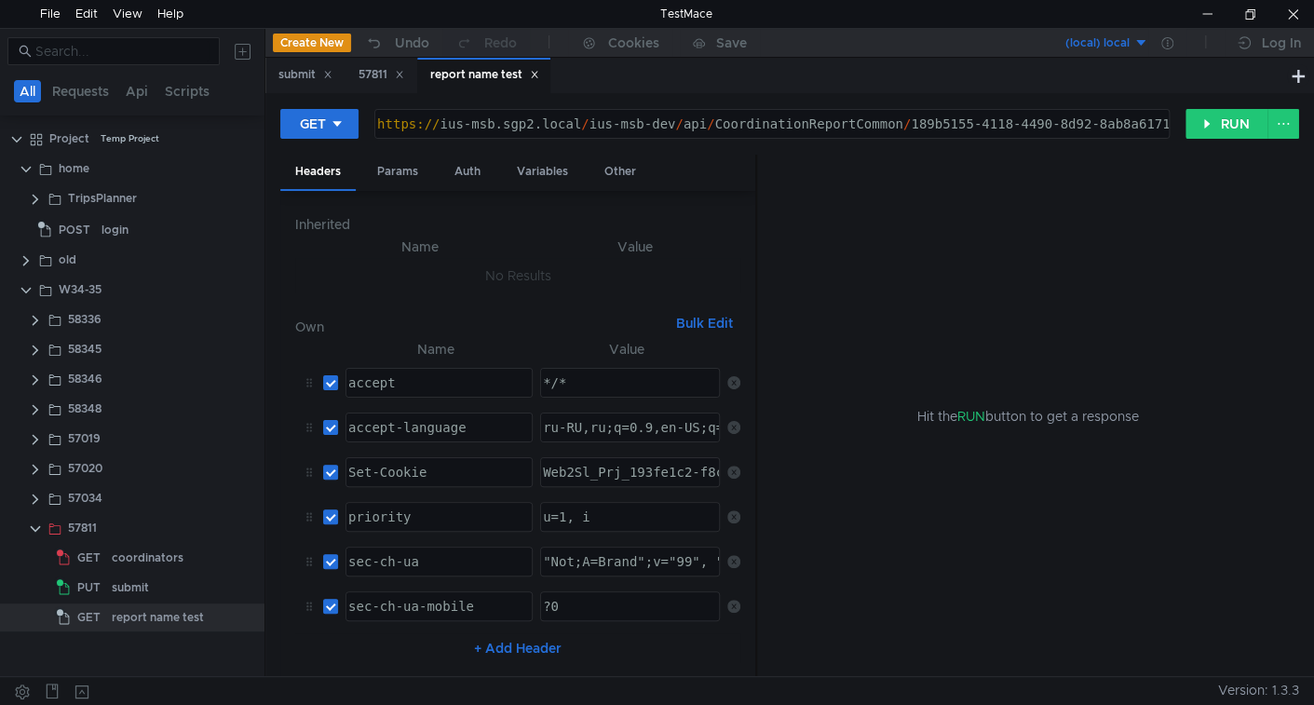
click at [675, 124] on div "https:// ius-msb.sgp2.local / ius-msb-dev / api / CoordinationReportCommon / 18…" at bounding box center [1006, 138] width 1266 height 45
type textarea "${$env.baseUrl}/api/CoordinationReportCommon/189b5155-4118-4490-8d92-8ab8a61715…"
click at [393, 176] on div "Params" at bounding box center [397, 172] width 71 height 34
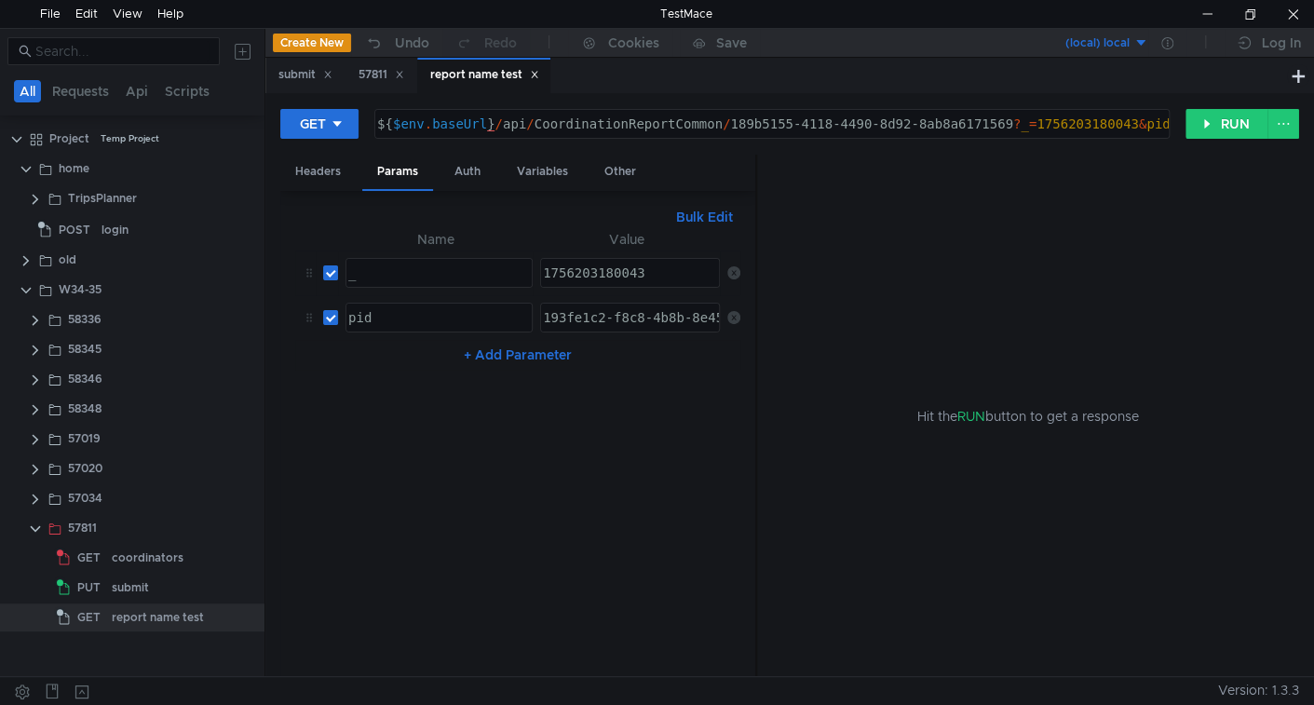
click at [734, 267] on icon at bounding box center [733, 272] width 13 height 13
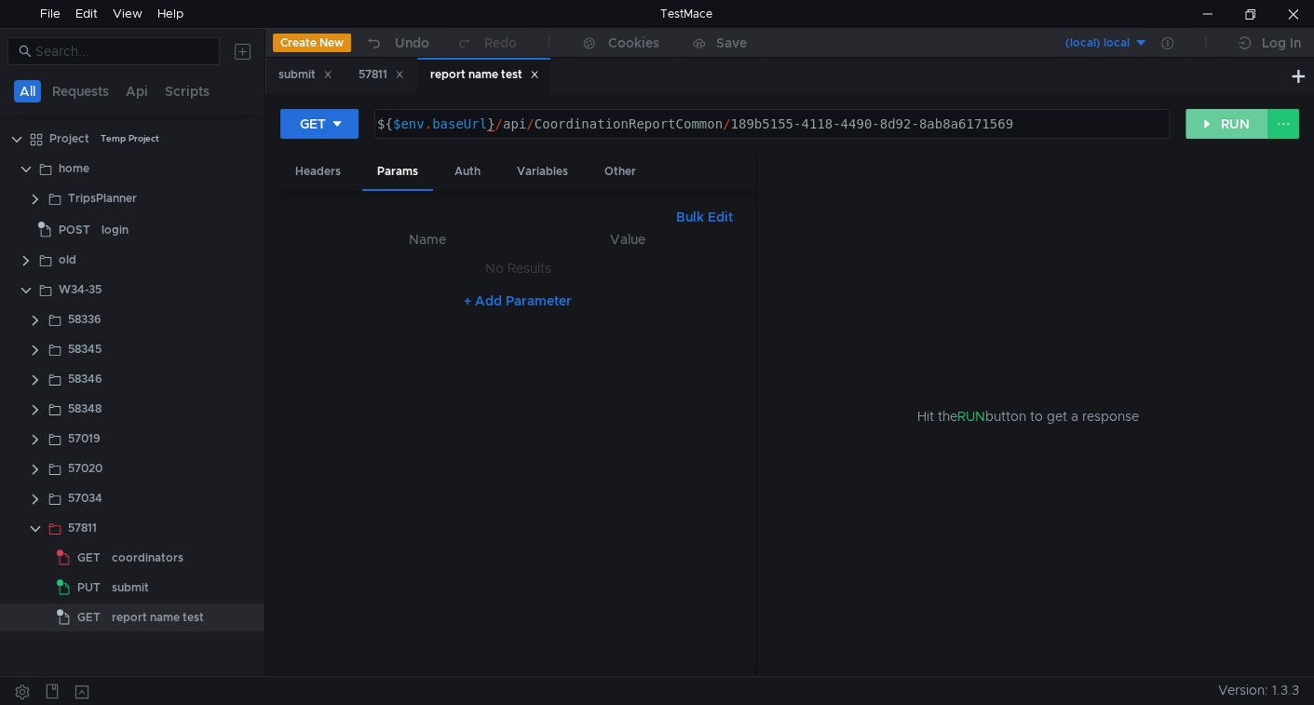
click at [1225, 113] on button "RUN" at bounding box center [1226, 124] width 83 height 30
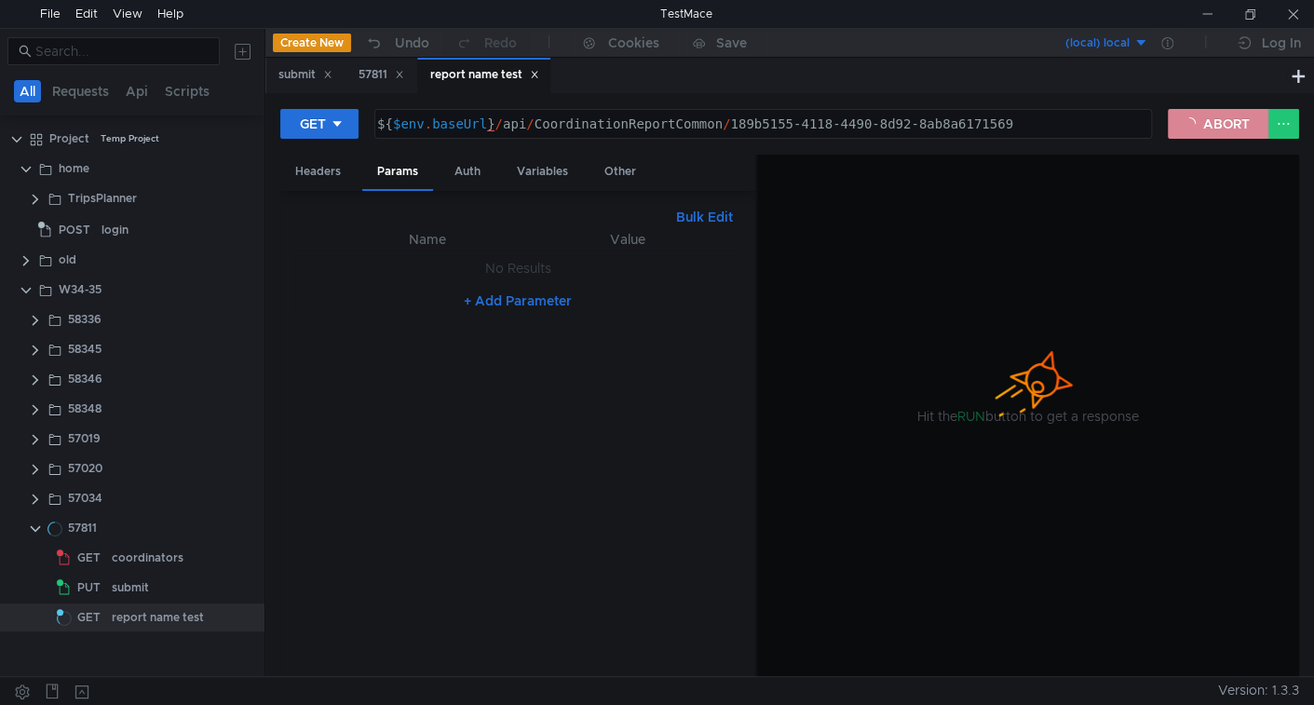
click at [1219, 126] on button "ABORT" at bounding box center [1217, 124] width 101 height 30
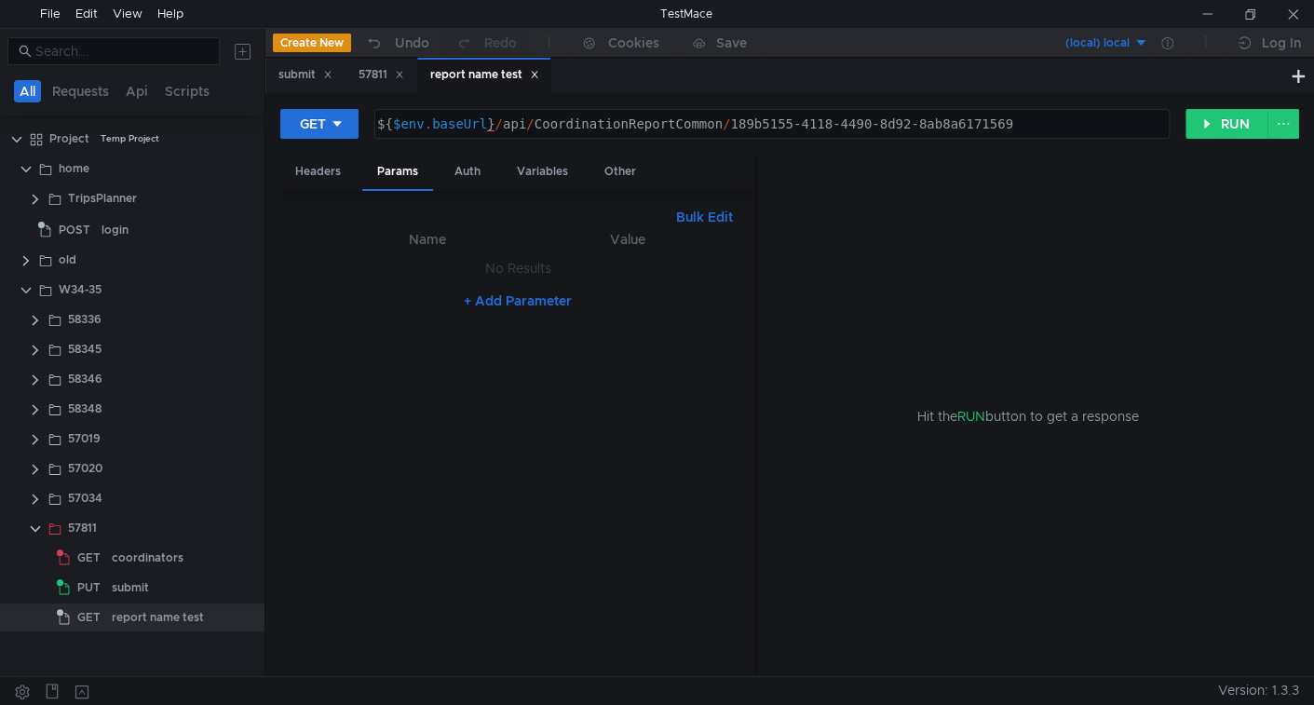
scroll to position [0, 7]
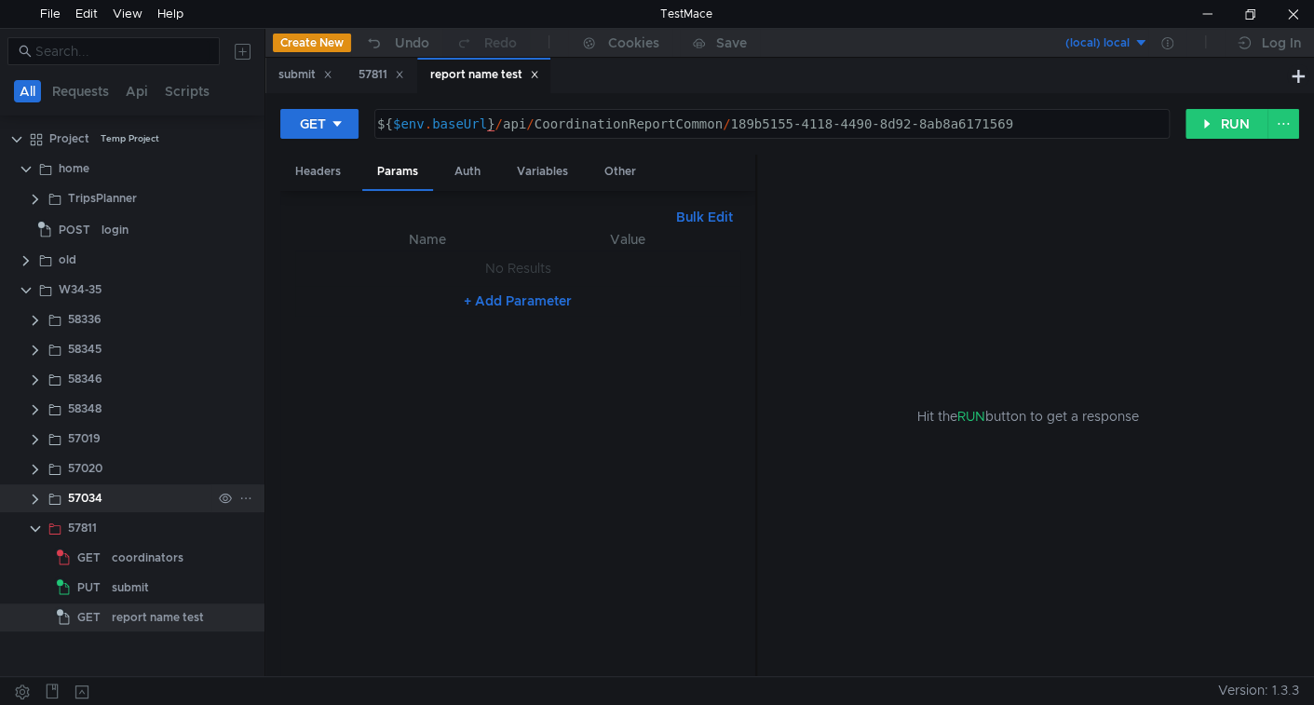
click at [33, 500] on clr-icon at bounding box center [35, 499] width 15 height 15
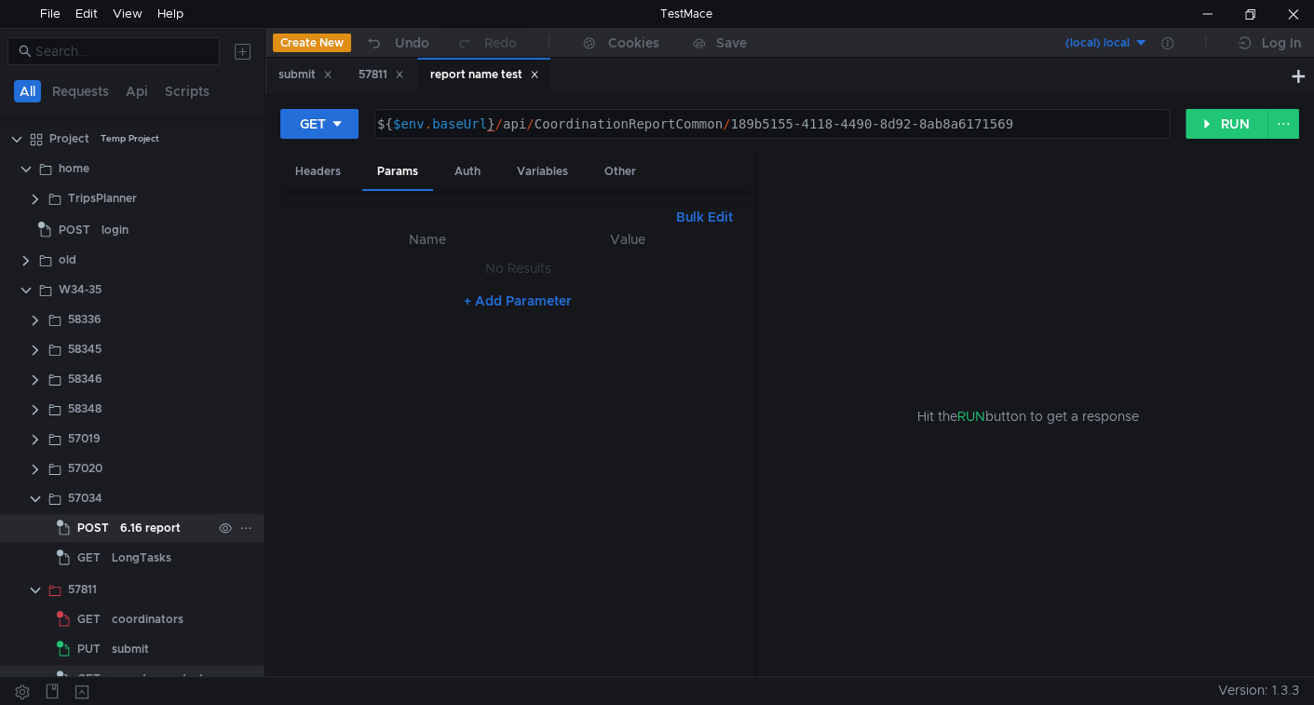
click at [128, 528] on div "6.16 report" at bounding box center [150, 528] width 61 height 28
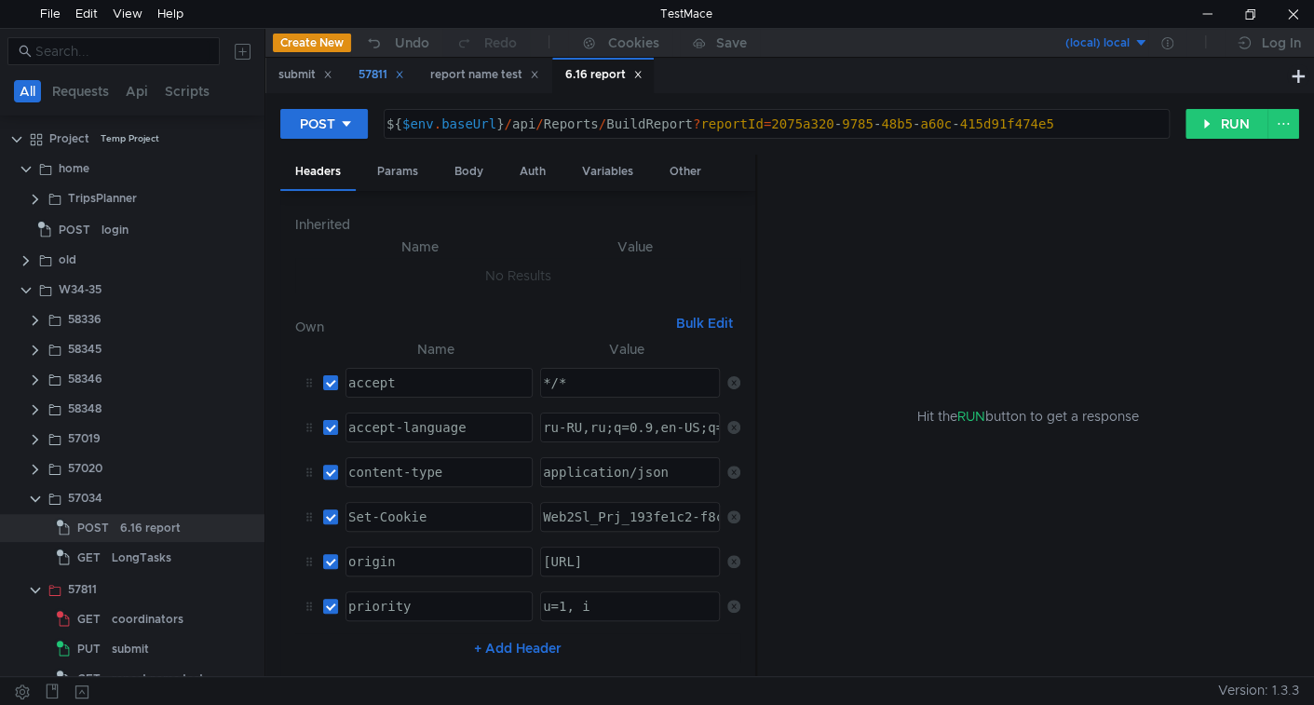
click at [403, 76] on icon at bounding box center [400, 75] width 7 height 7
click at [1222, 126] on button "RUN" at bounding box center [1226, 124] width 83 height 30
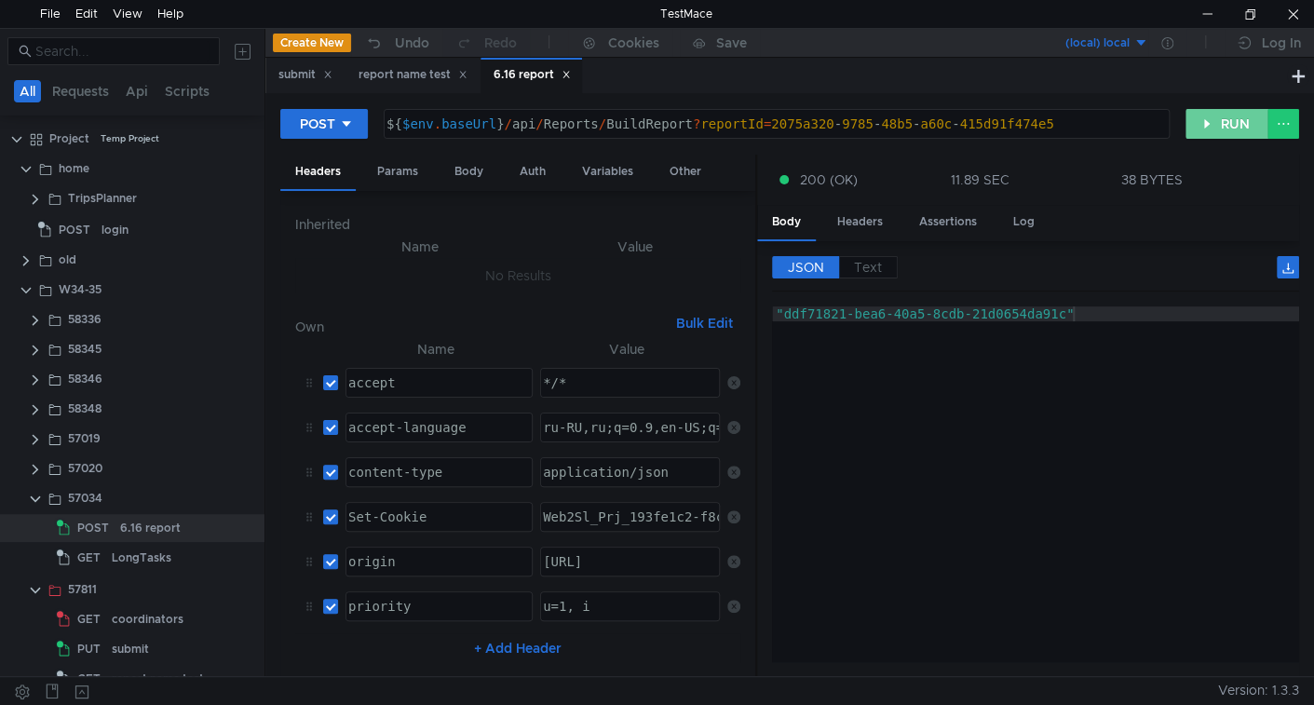
click at [1234, 113] on button "RUN" at bounding box center [1226, 124] width 83 height 30
click at [1210, 117] on button "RUN" at bounding box center [1226, 124] width 83 height 30
